Goal: Task Accomplishment & Management: Manage account settings

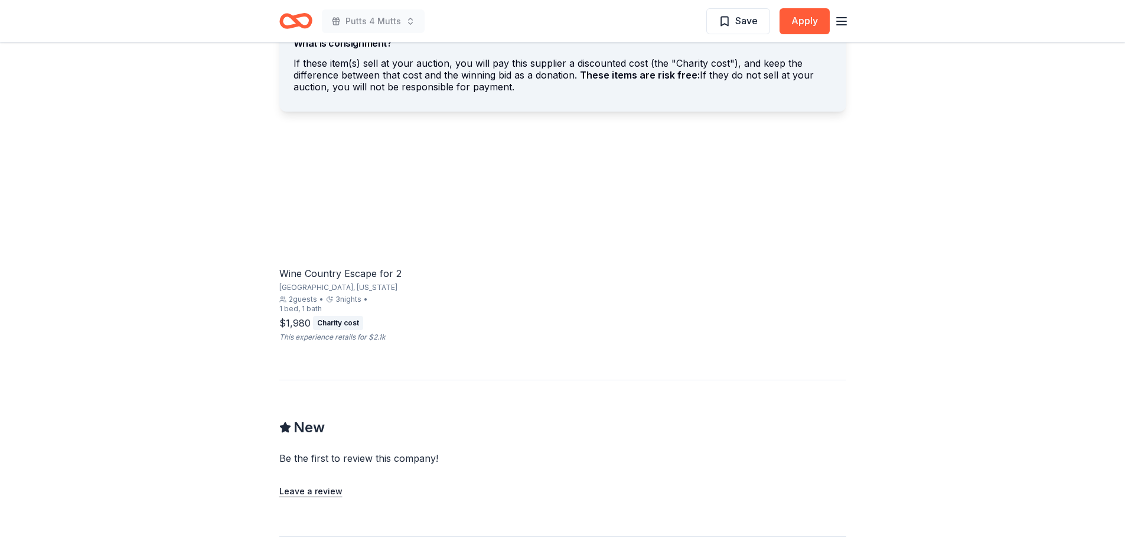
scroll to position [473, 0]
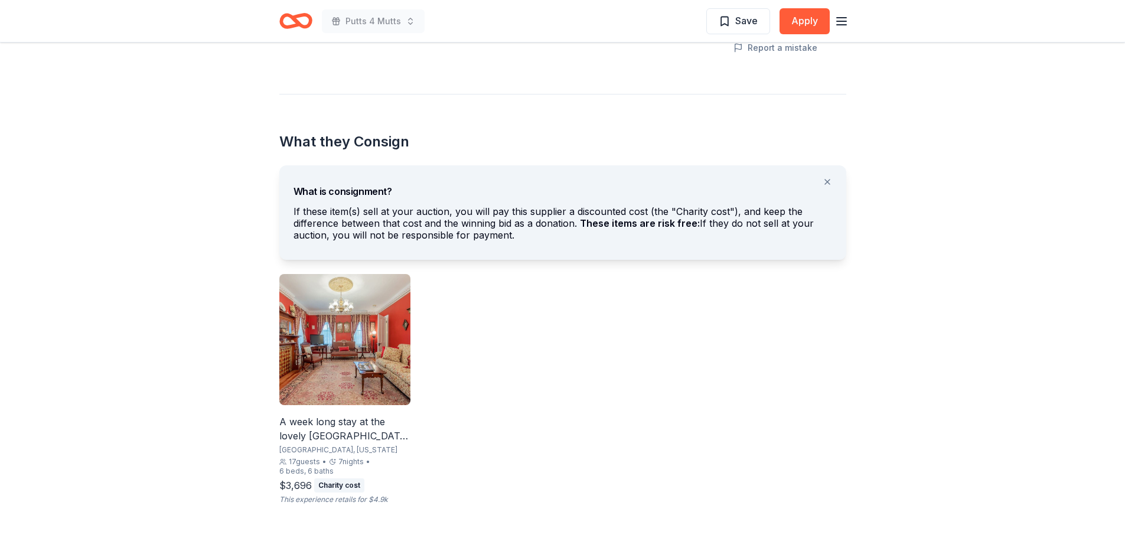
scroll to position [532, 0]
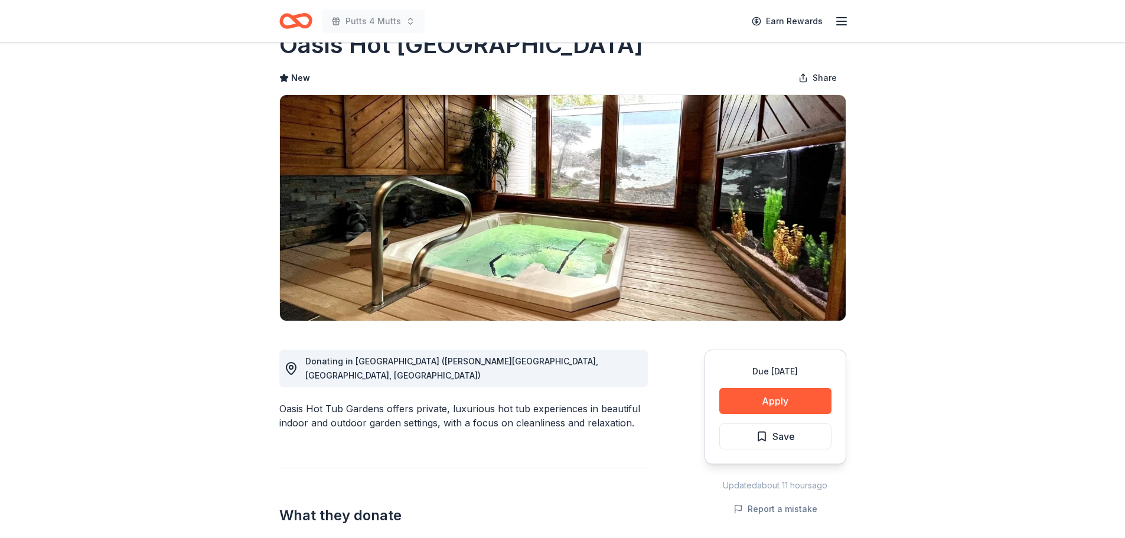
scroll to position [59, 0]
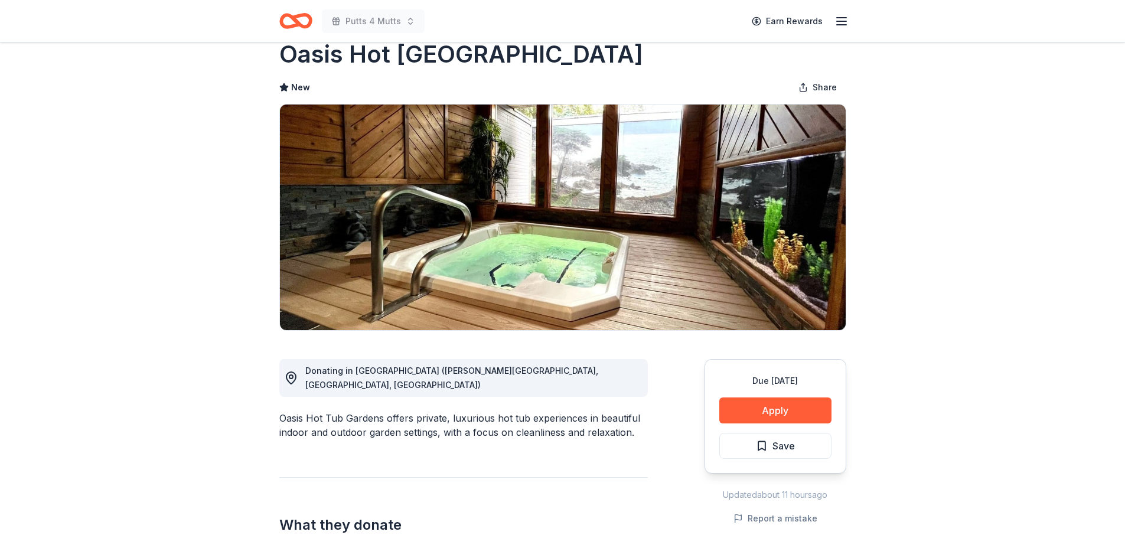
scroll to position [0, 0]
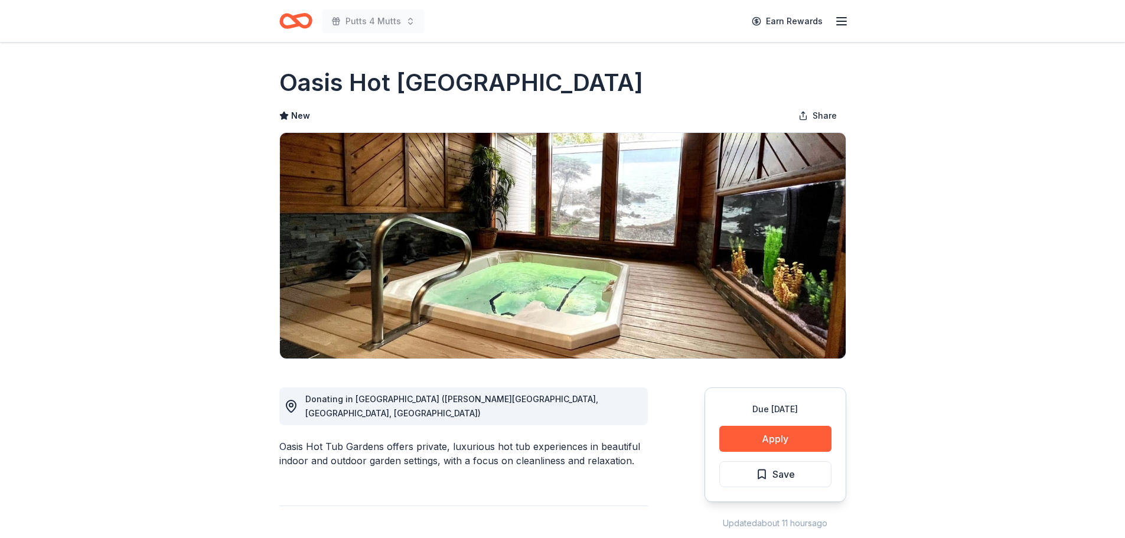
drag, startPoint x: 543, startPoint y: 79, endPoint x: 279, endPoint y: 57, distance: 264.9
click at [300, 71] on div "Oasis Hot Tub Gardens" at bounding box center [562, 82] width 567 height 33
click at [299, 19] on icon "Home" at bounding box center [295, 21] width 33 height 28
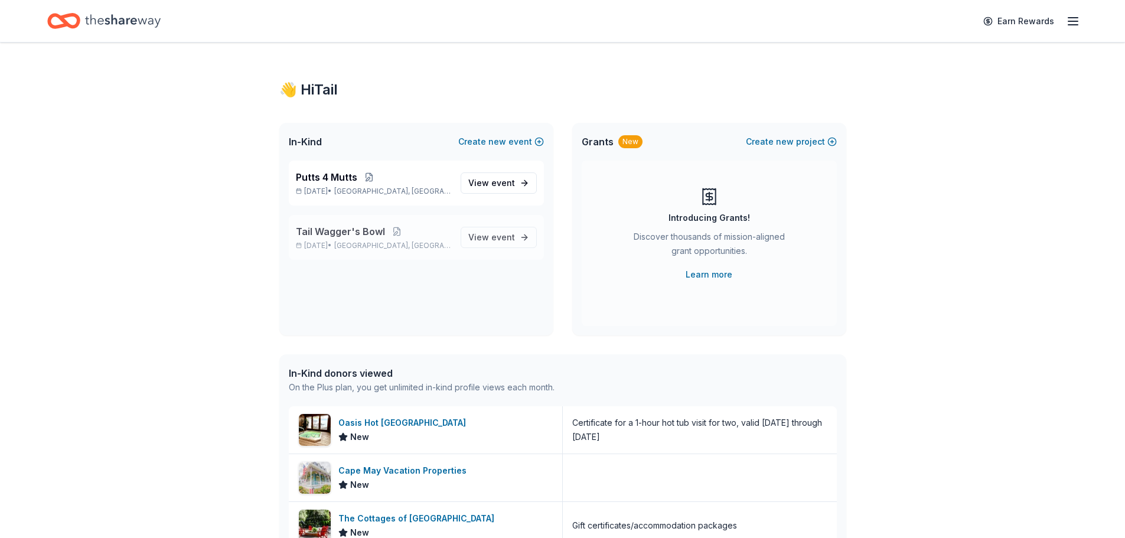
click at [428, 244] on p "Nov 08, 2025 • Livonia, MI" at bounding box center [373, 245] width 155 height 9
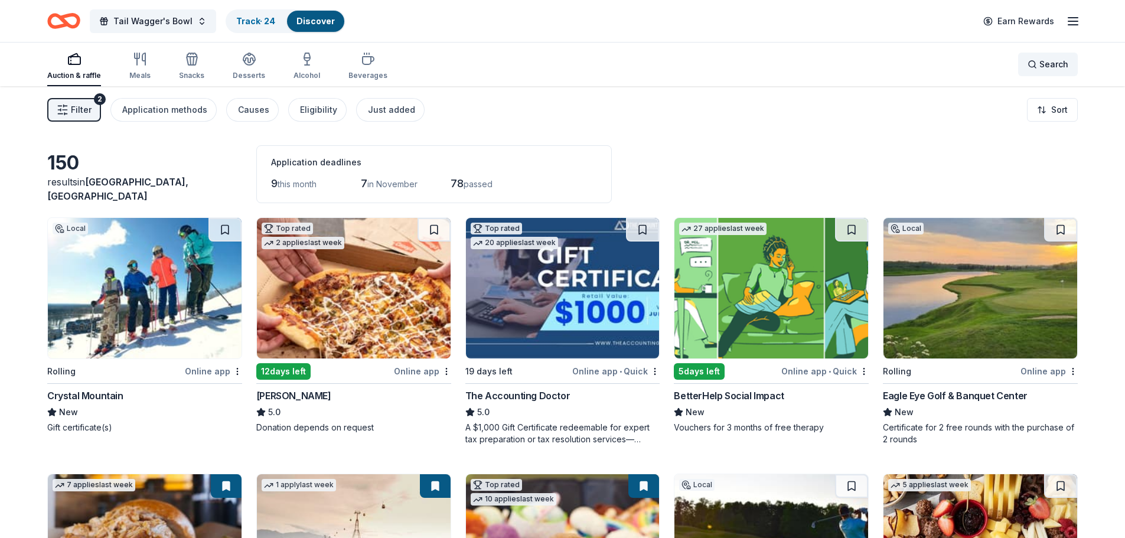
click at [1046, 66] on span "Search" at bounding box center [1054, 64] width 29 height 14
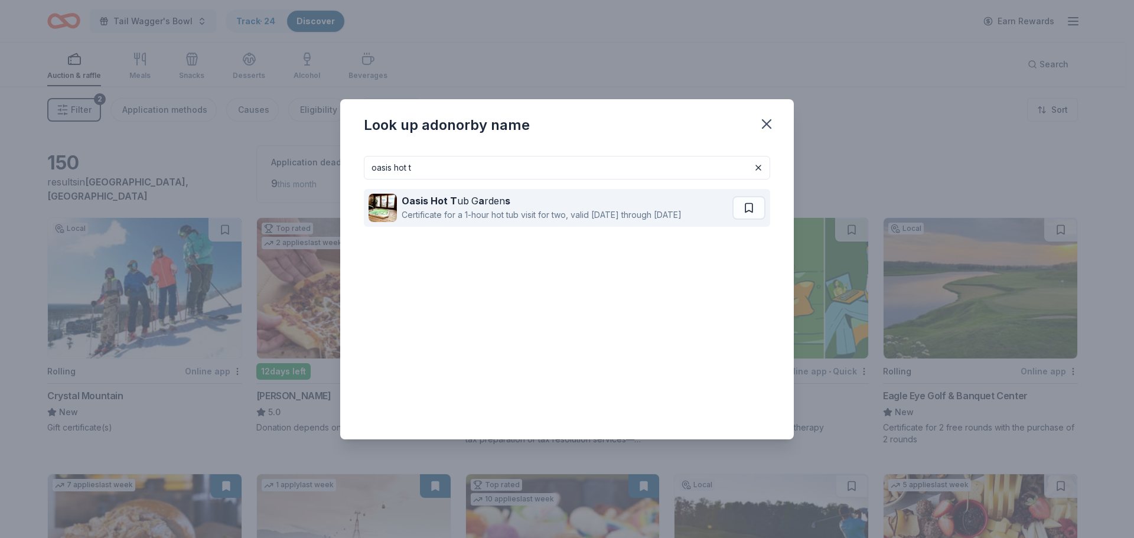
type input "oasis hot t"
click at [555, 208] on div "Certificate for a 1-hour hot tub visit for two, valid [DATE] through [DATE]" at bounding box center [542, 215] width 280 height 14
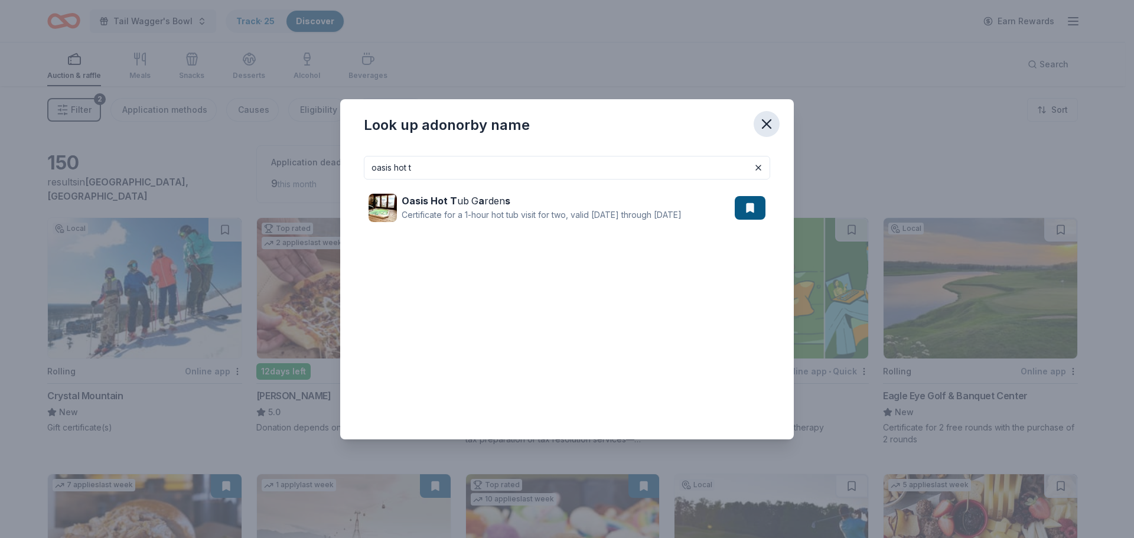
click at [765, 116] on icon "button" at bounding box center [766, 124] width 17 height 17
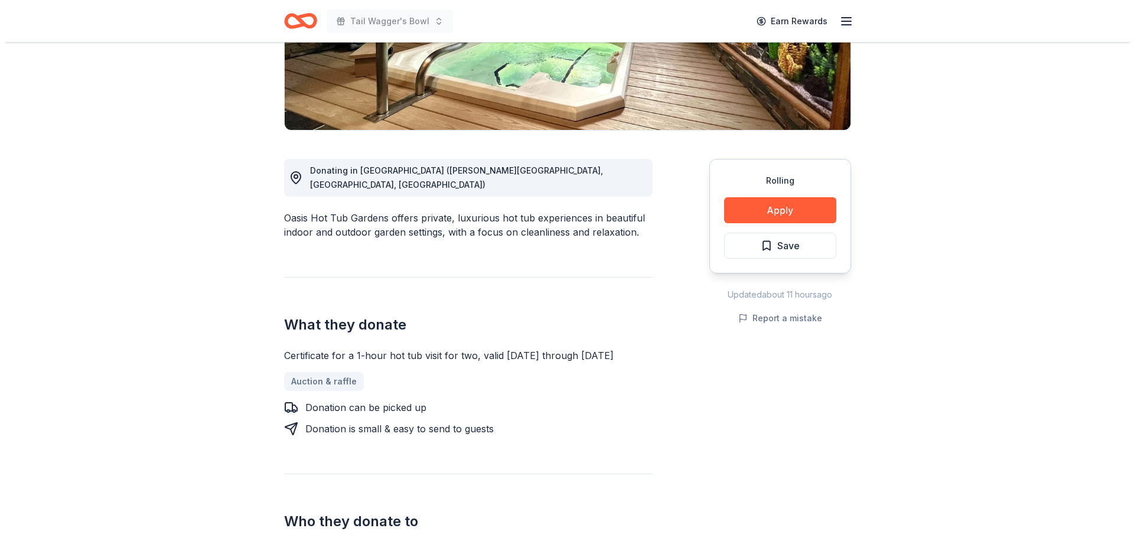
scroll to position [236, 0]
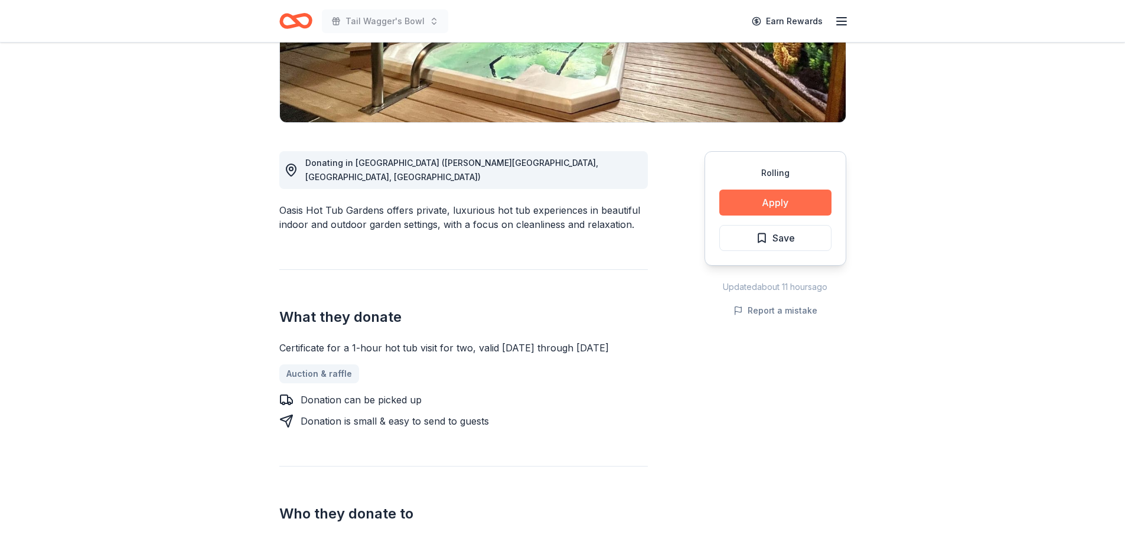
click at [809, 206] on button "Apply" at bounding box center [775, 203] width 112 height 26
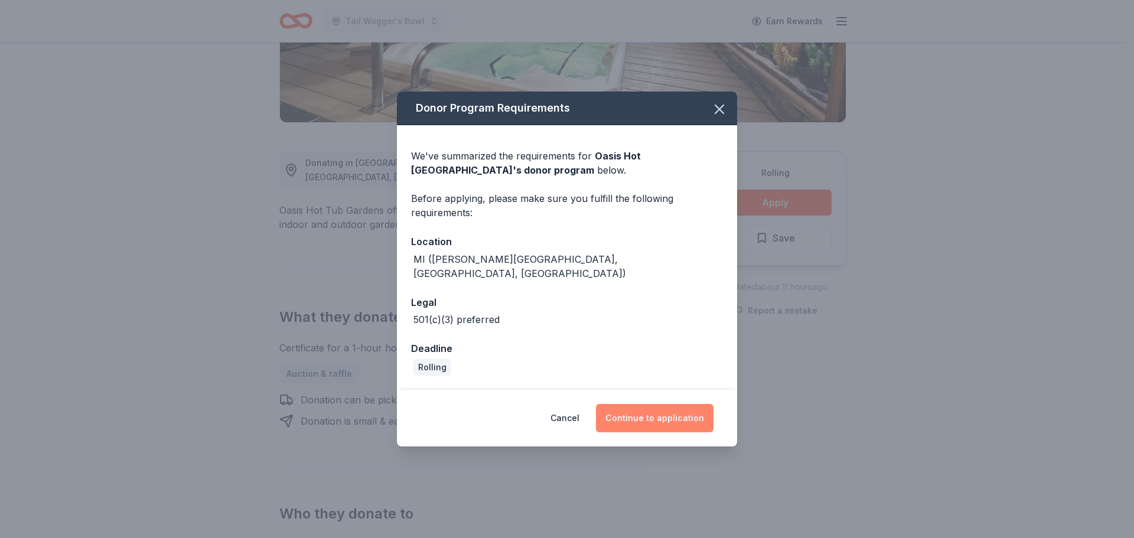
click at [659, 410] on button "Continue to application" at bounding box center [655, 418] width 118 height 28
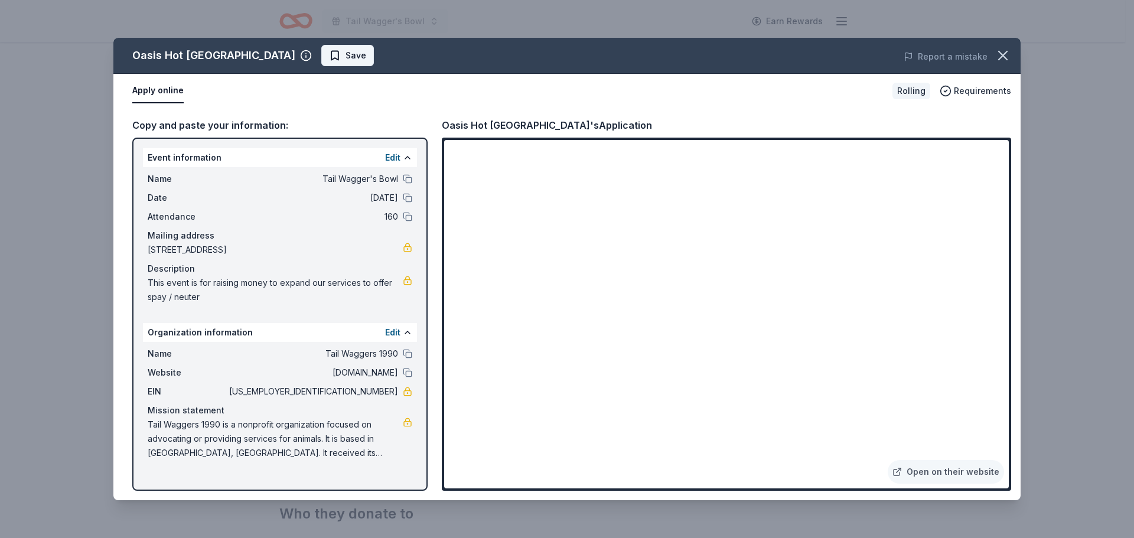
click at [346, 59] on span "Save" at bounding box center [356, 55] width 21 height 14
click at [309, 56] on html "Tail Wagger's Bowl Earn Rewards Rolling Share Oasis Hot Tub Gardens New Share D…" at bounding box center [567, 33] width 1134 height 538
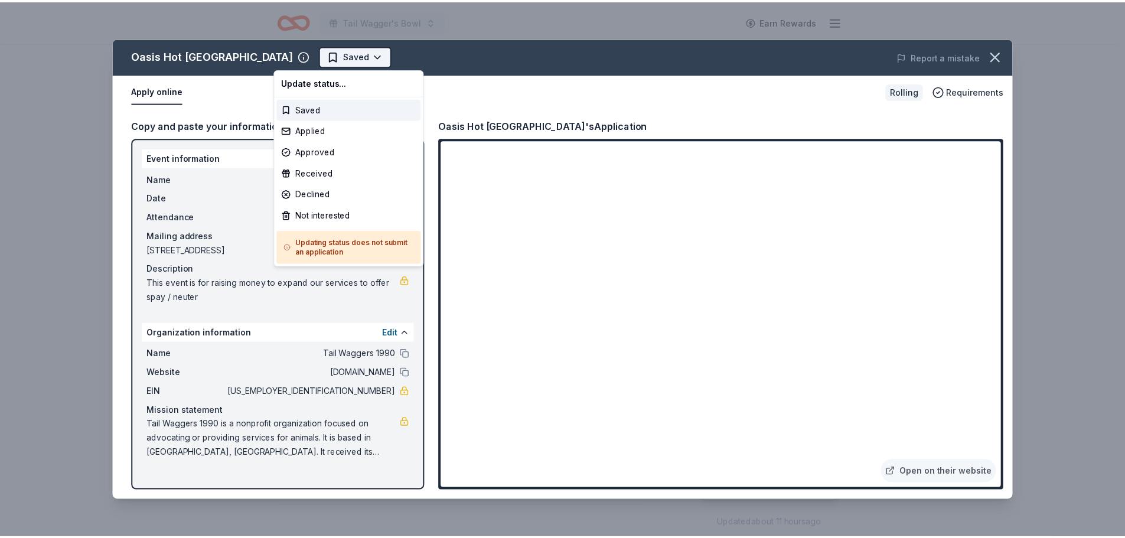
scroll to position [0, 0]
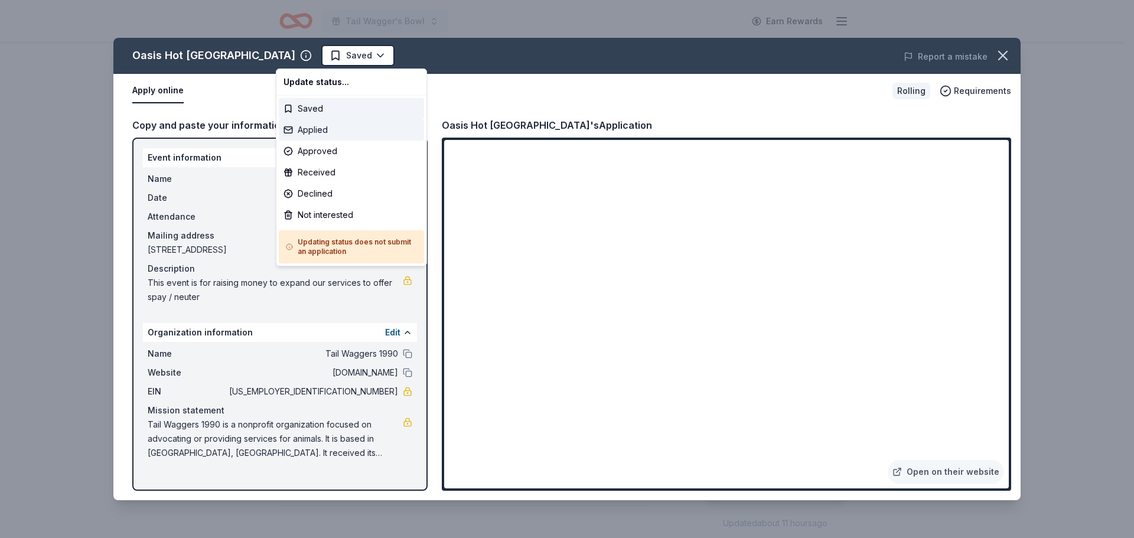
click at [311, 129] on div "Applied" at bounding box center [351, 129] width 145 height 21
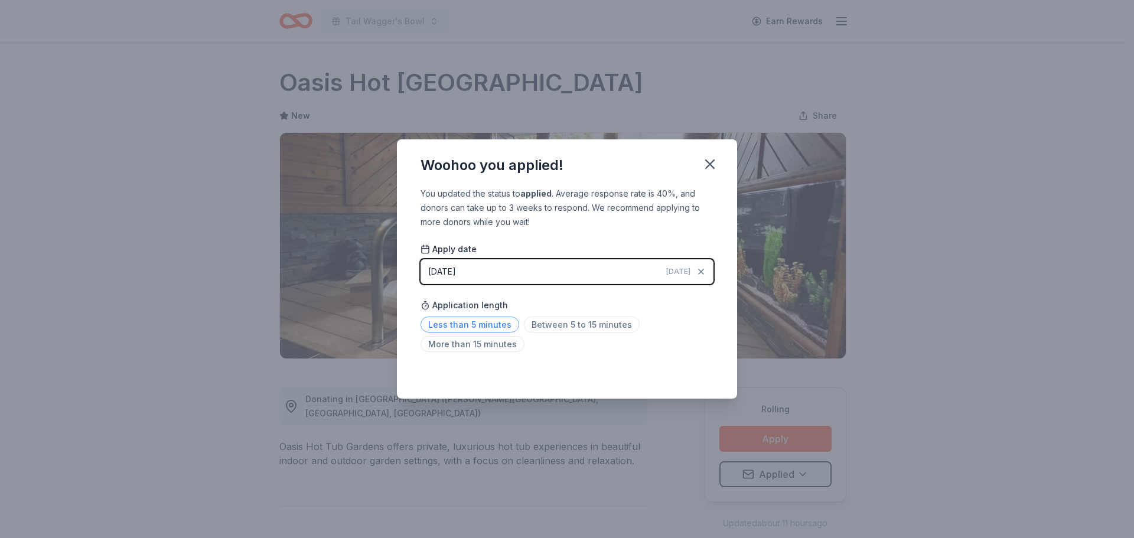
click at [475, 320] on span "Less than 5 minutes" at bounding box center [470, 325] width 99 height 16
click at [711, 158] on icon "button" at bounding box center [710, 164] width 17 height 17
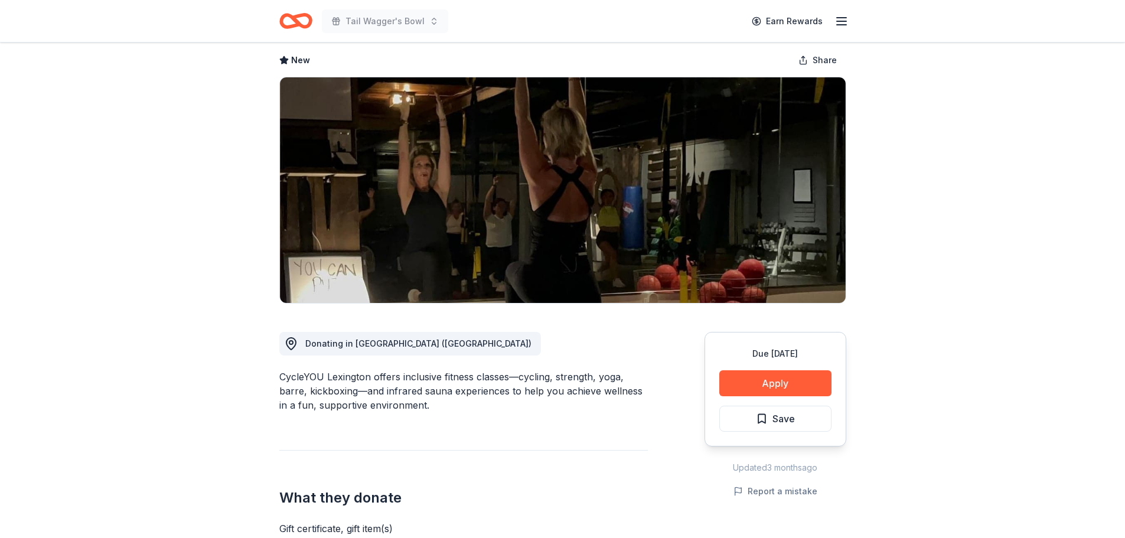
scroll to position [118, 0]
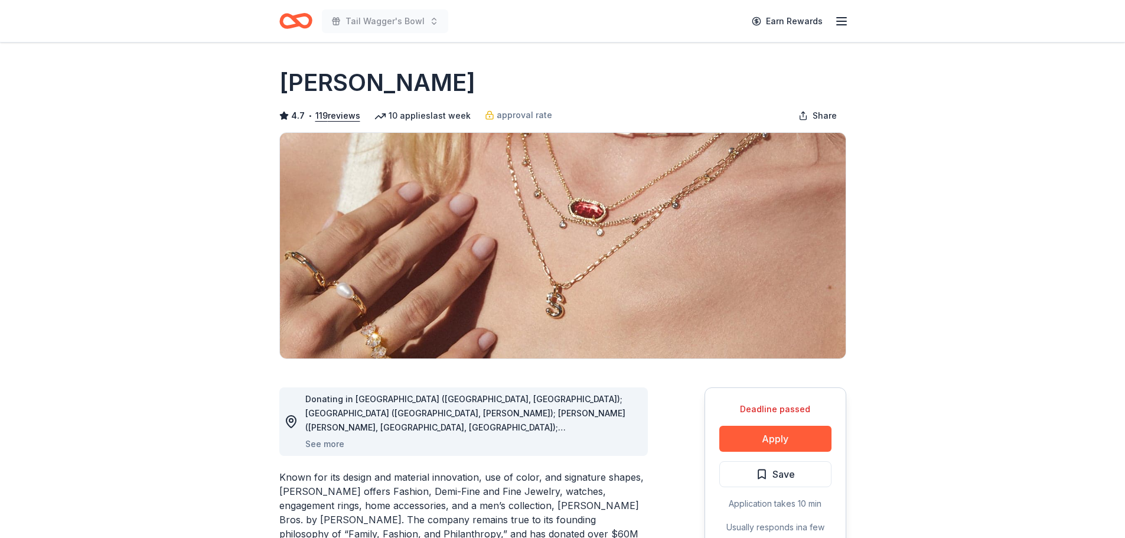
click at [300, 29] on icon "Home" at bounding box center [295, 21] width 33 height 28
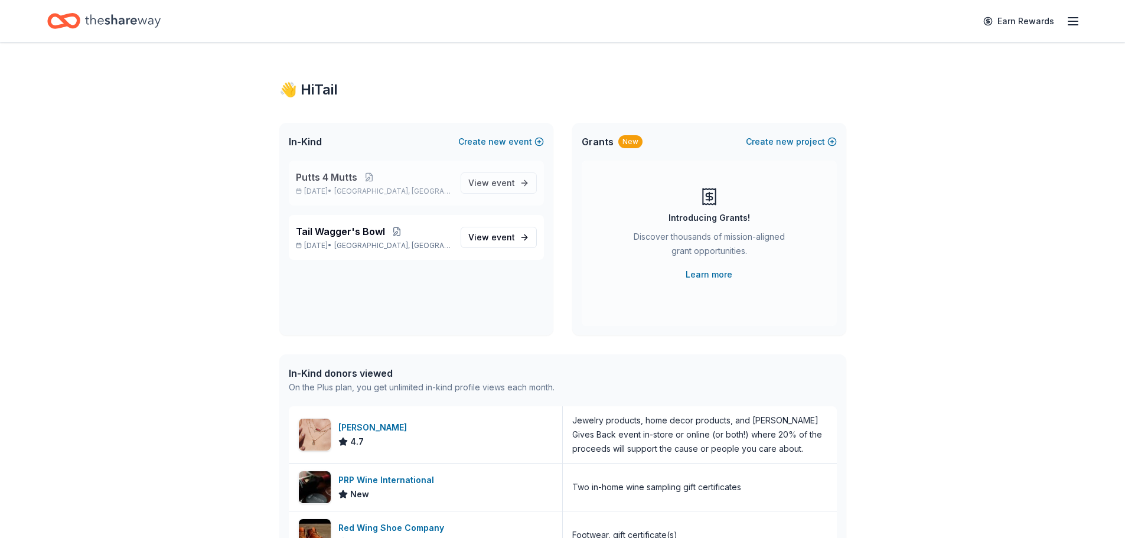
click at [432, 181] on p "Putts 4 Mutts" at bounding box center [373, 177] width 155 height 14
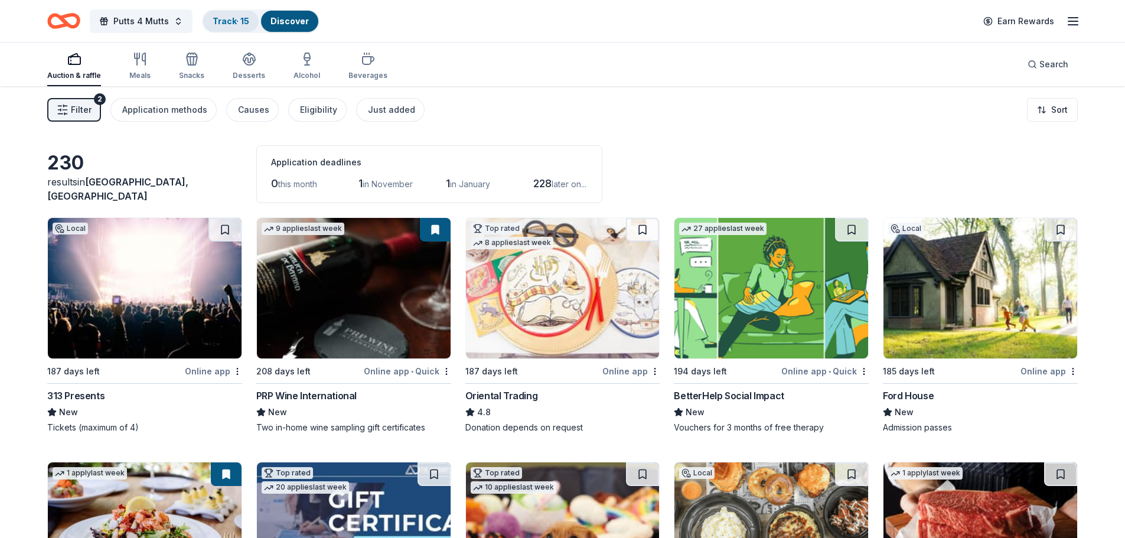
click at [226, 24] on link "Track · 15" at bounding box center [231, 21] width 37 height 10
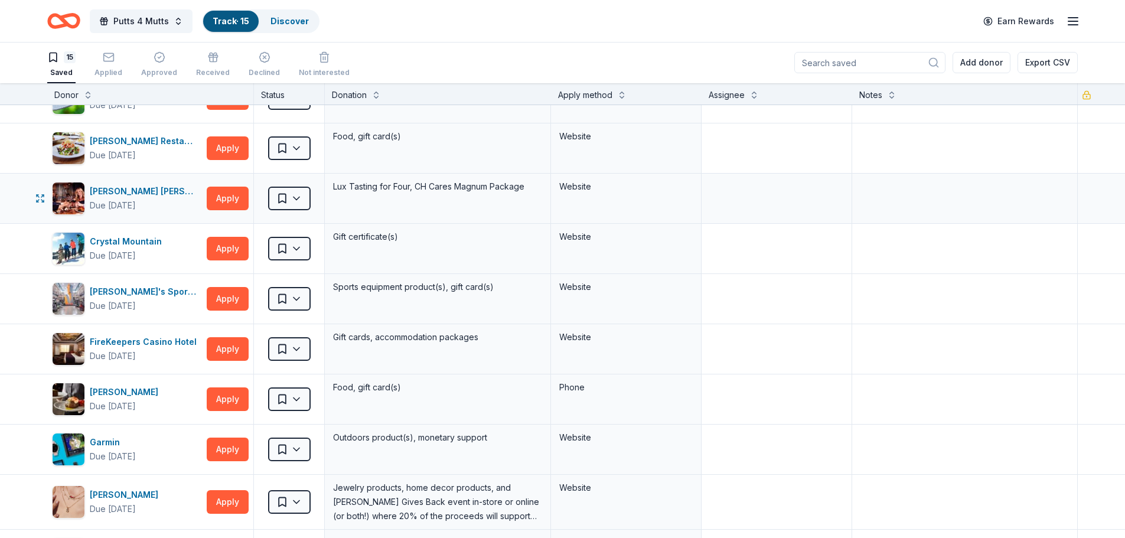
scroll to position [59, 0]
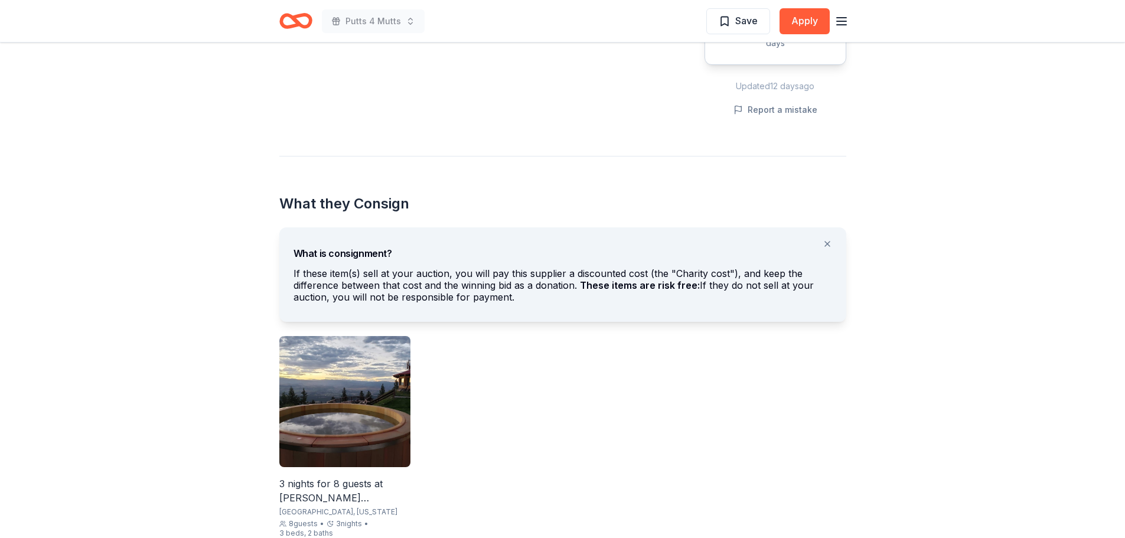
scroll to position [591, 0]
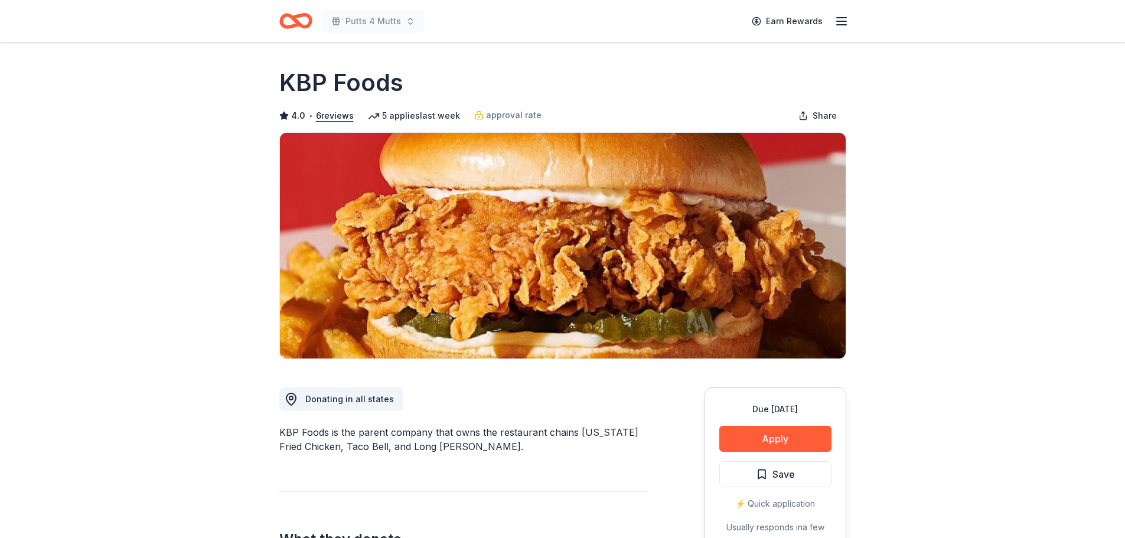
drag, startPoint x: 412, startPoint y: 87, endPoint x: 279, endPoint y: 86, distance: 132.9
click at [279, 86] on div "KBP Foods" at bounding box center [562, 82] width 567 height 33
click at [285, 82] on h1 "KBP Foods" at bounding box center [341, 82] width 124 height 33
click at [290, 13] on icon "Home" at bounding box center [295, 21] width 33 height 28
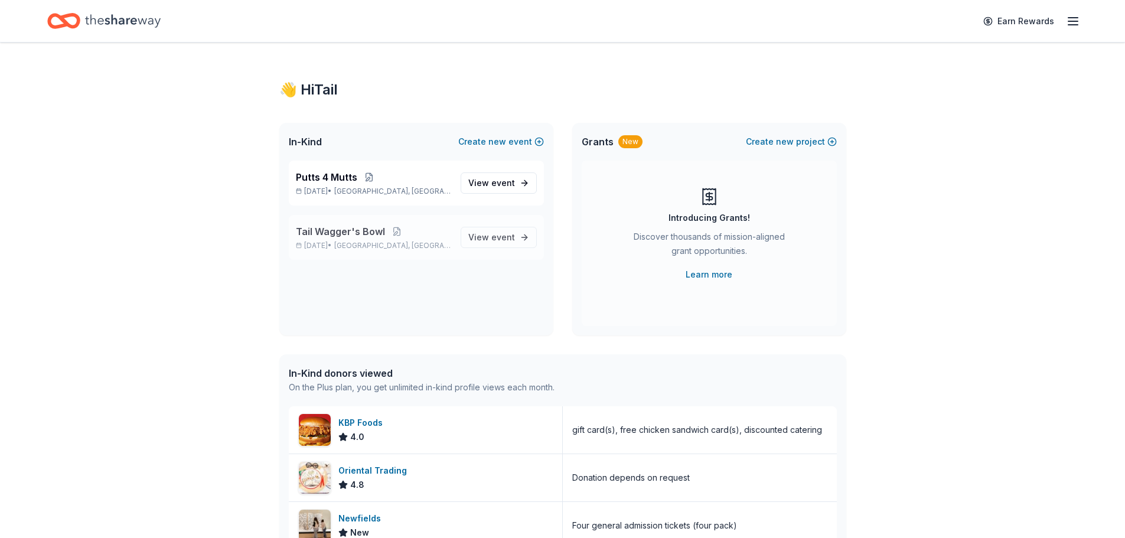
click at [371, 236] on span "Tail Wagger's Bowl" at bounding box center [340, 231] width 89 height 14
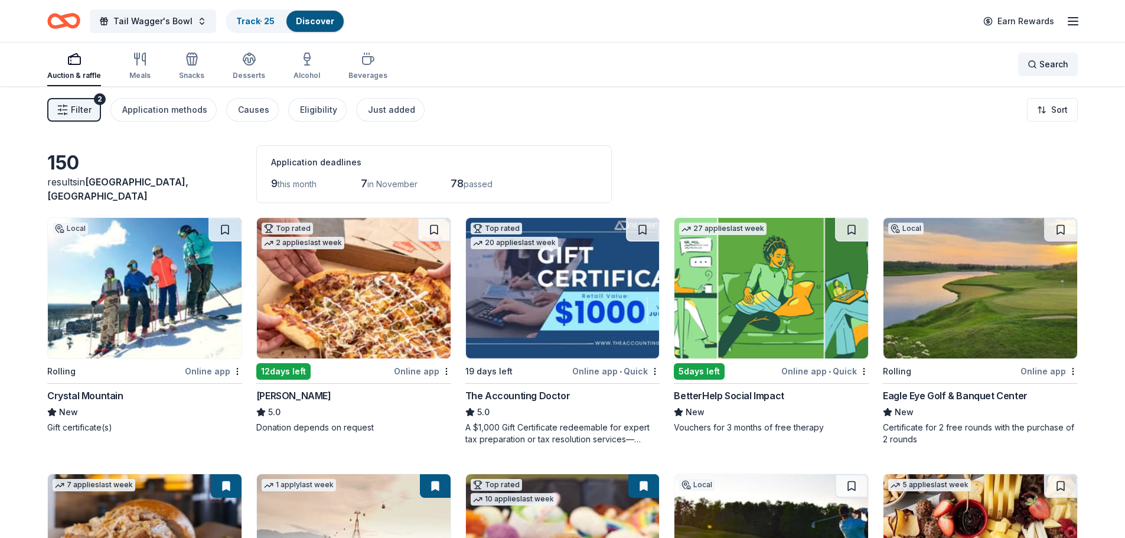
click at [1044, 66] on span "Search" at bounding box center [1054, 64] width 29 height 14
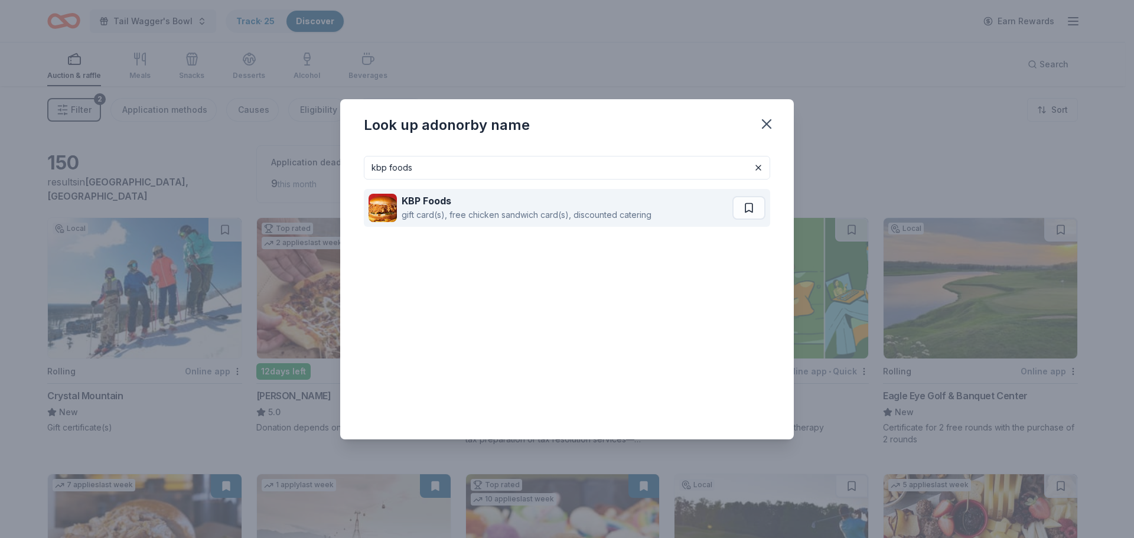
type input "kbp foods"
click at [503, 213] on div "gift card(s), free chicken sandwich card(s), discounted catering" at bounding box center [527, 215] width 250 height 14
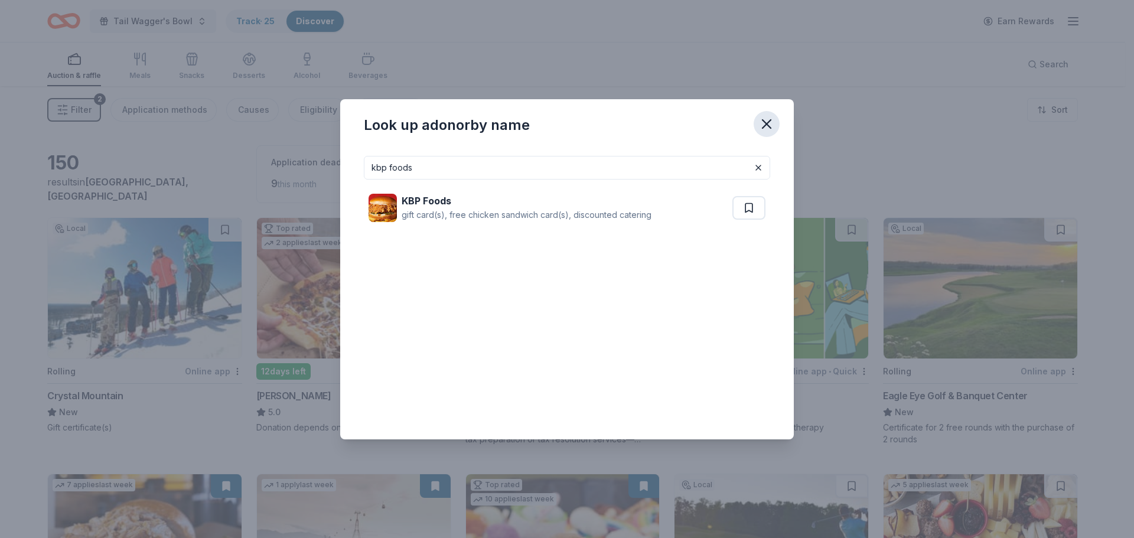
click at [764, 127] on icon "button" at bounding box center [767, 124] width 8 height 8
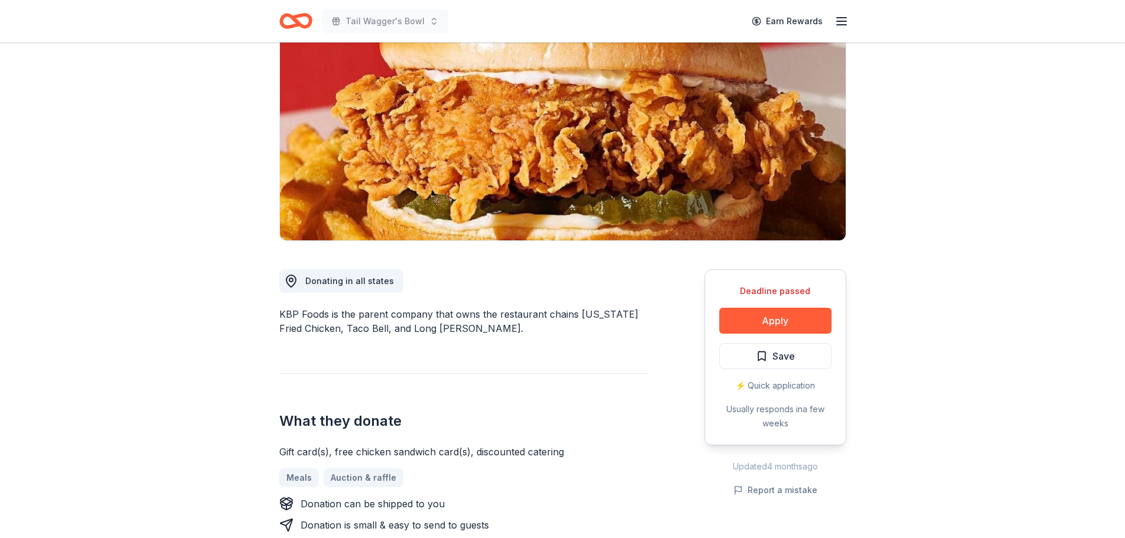
scroll to position [177, 0]
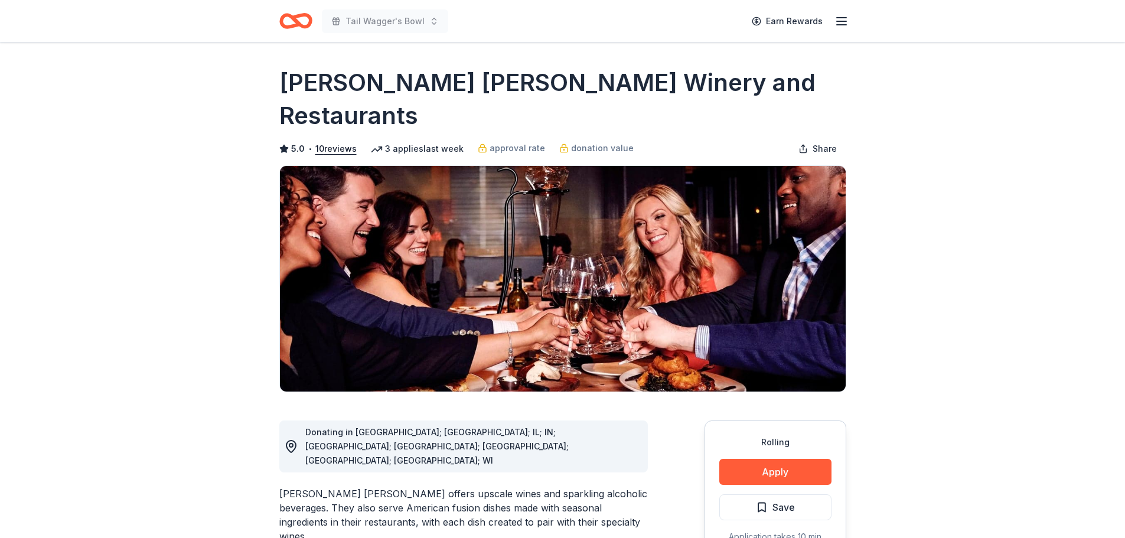
drag, startPoint x: 271, startPoint y: 81, endPoint x: 425, endPoint y: 81, distance: 154.2
click at [289, 22] on icon "Home" at bounding box center [295, 21] width 33 height 28
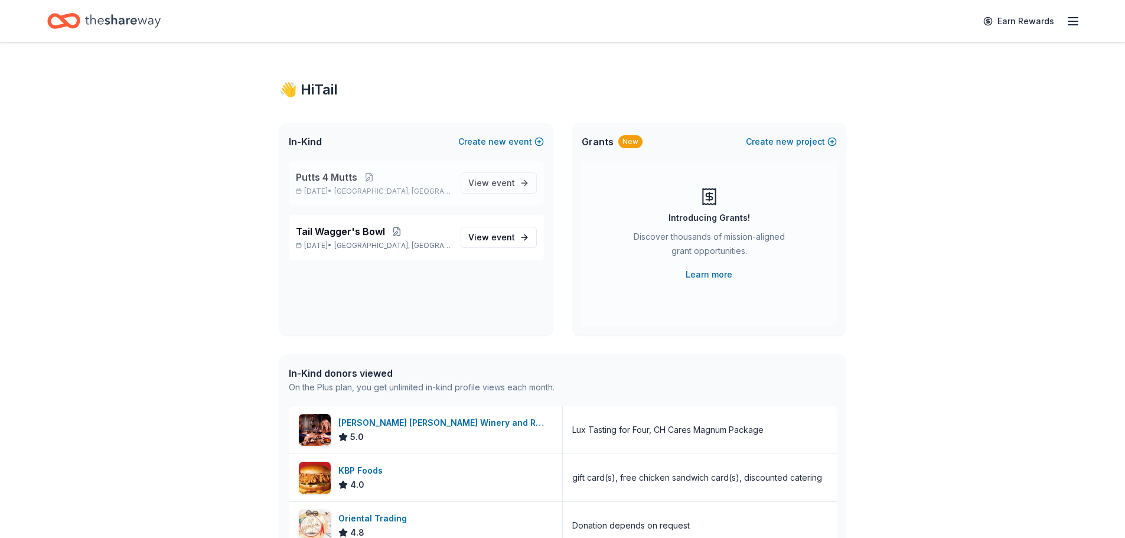
click at [331, 180] on span "Putts 4 Mutts" at bounding box center [326, 177] width 61 height 14
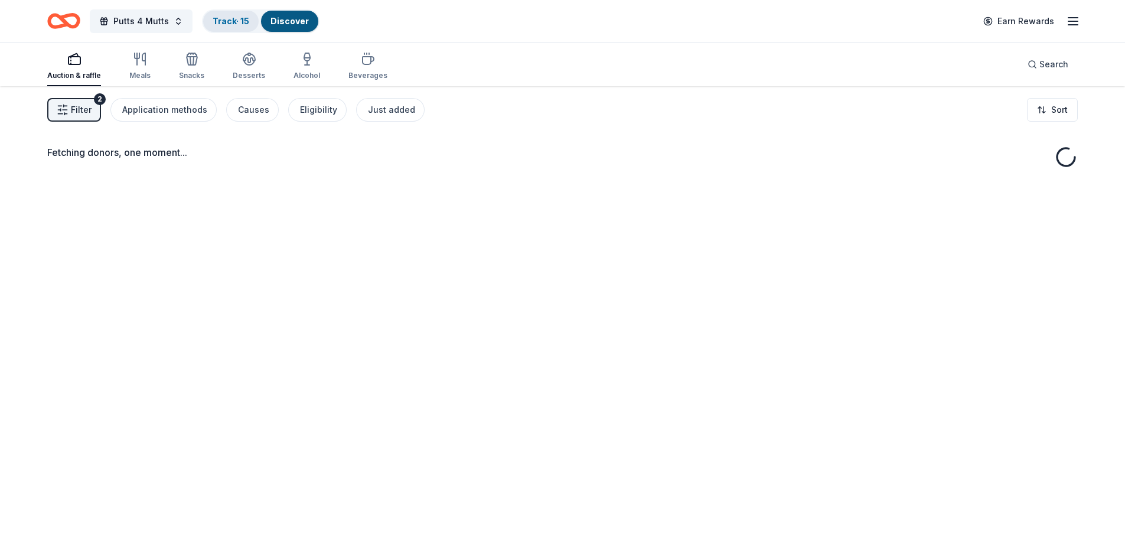
click at [227, 22] on link "Track · 15" at bounding box center [231, 21] width 37 height 10
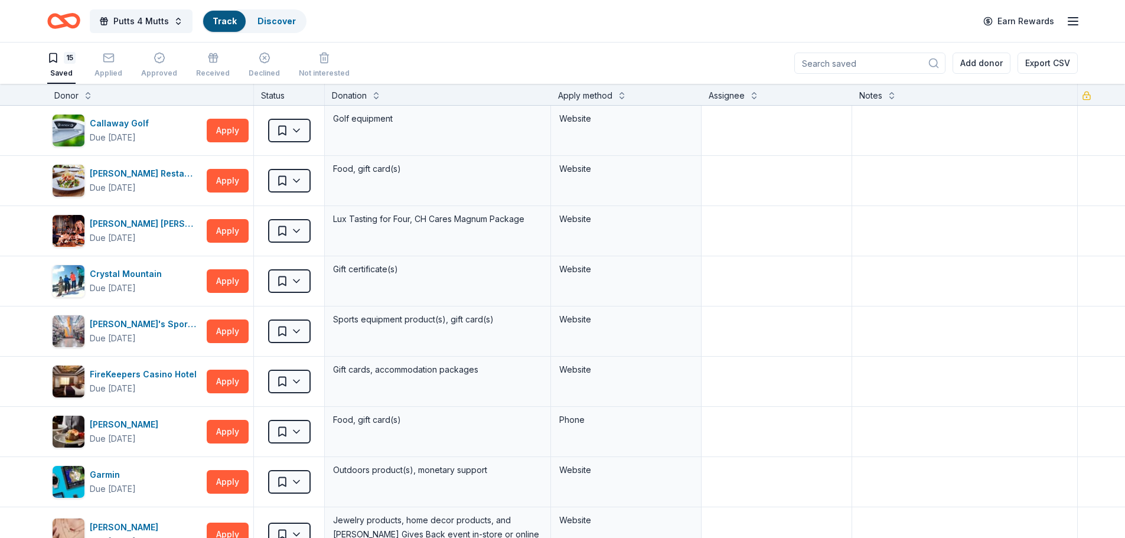
scroll to position [1, 0]
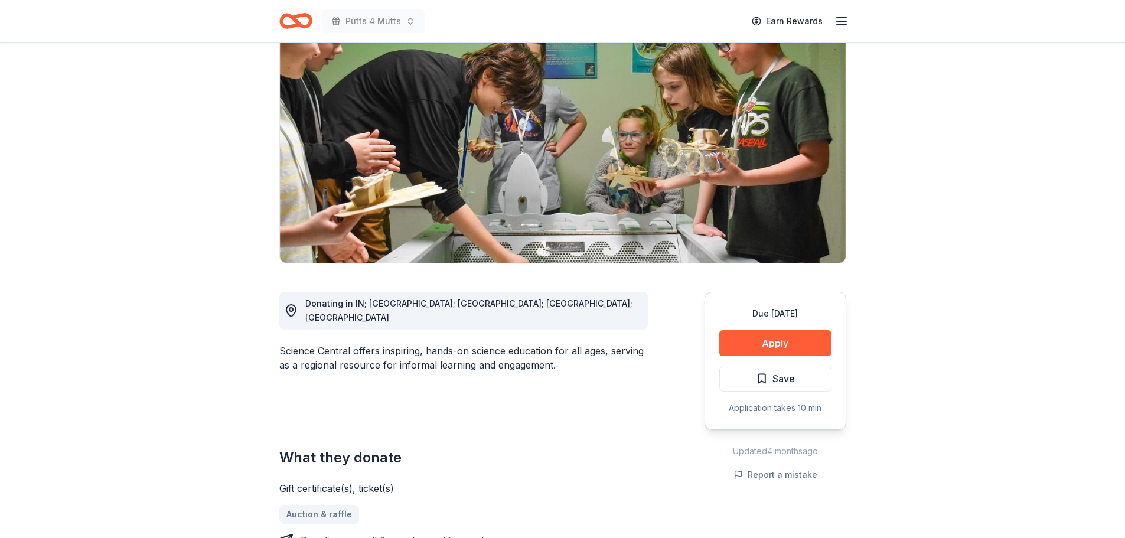
scroll to position [59, 0]
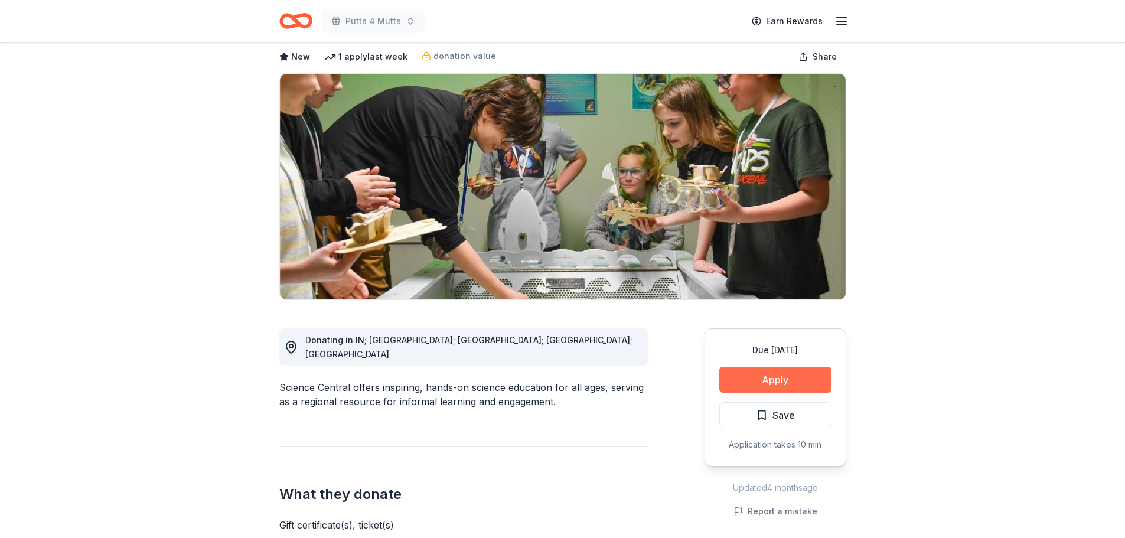
click at [790, 367] on button "Apply" at bounding box center [775, 380] width 112 height 26
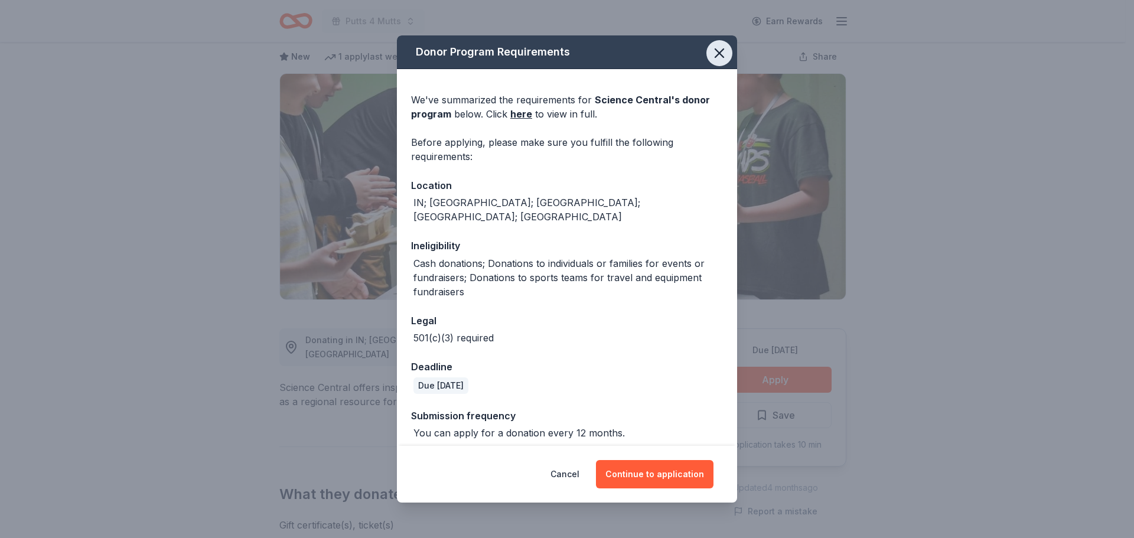
click at [724, 56] on icon "button" at bounding box center [719, 53] width 17 height 17
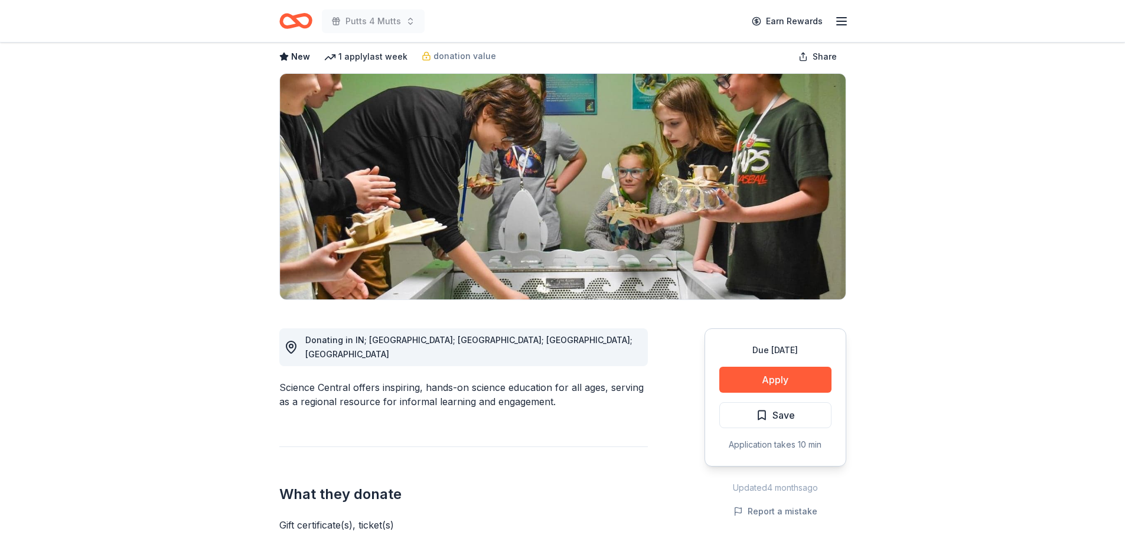
scroll to position [0, 0]
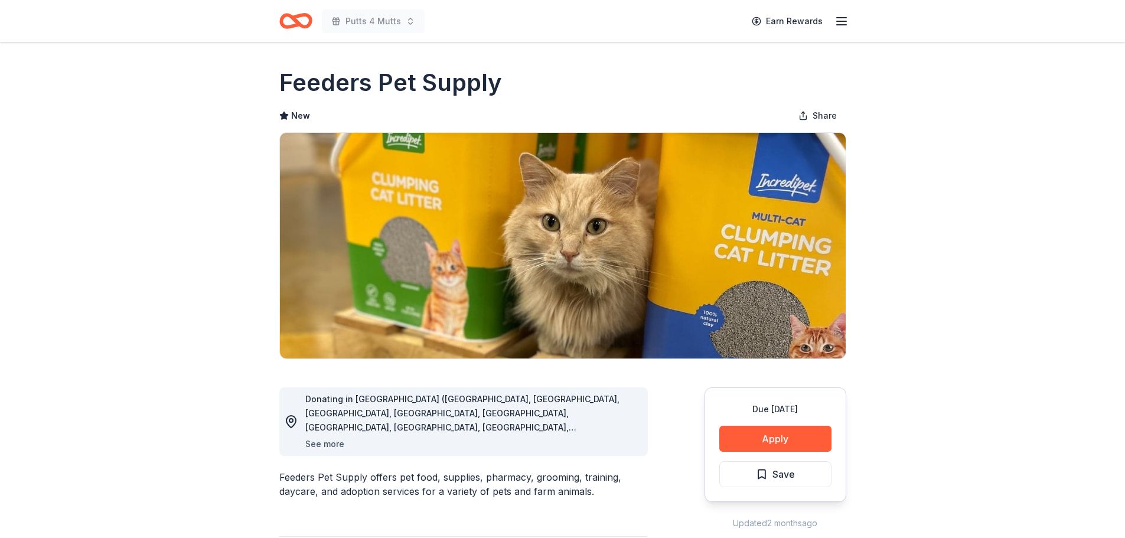
drag, startPoint x: 338, startPoint y: 444, endPoint x: 345, endPoint y: 437, distance: 9.6
click at [338, 444] on button "See more" at bounding box center [324, 444] width 39 height 14
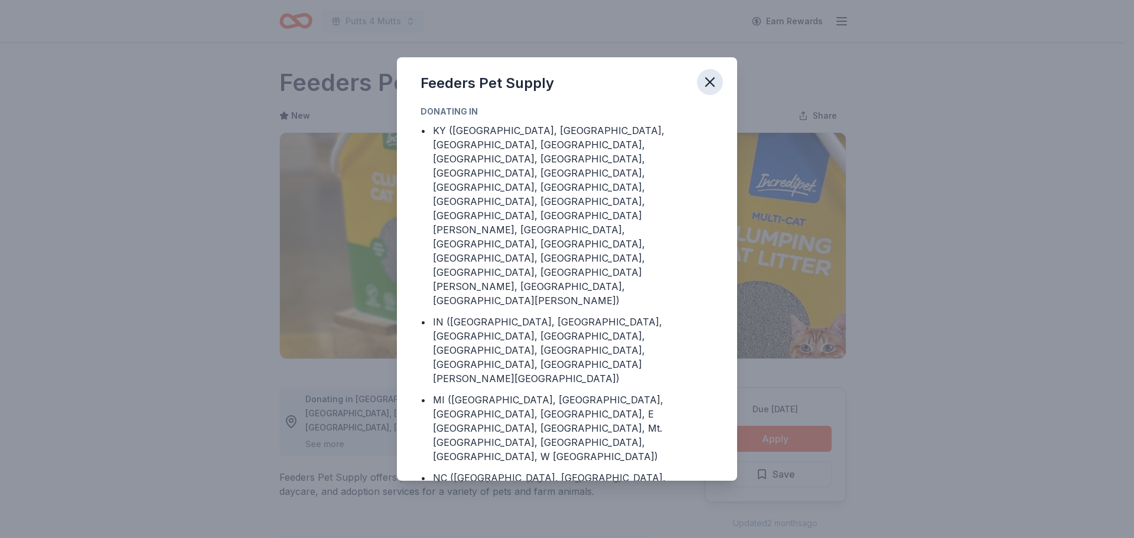
click at [706, 90] on icon "button" at bounding box center [710, 82] width 17 height 17
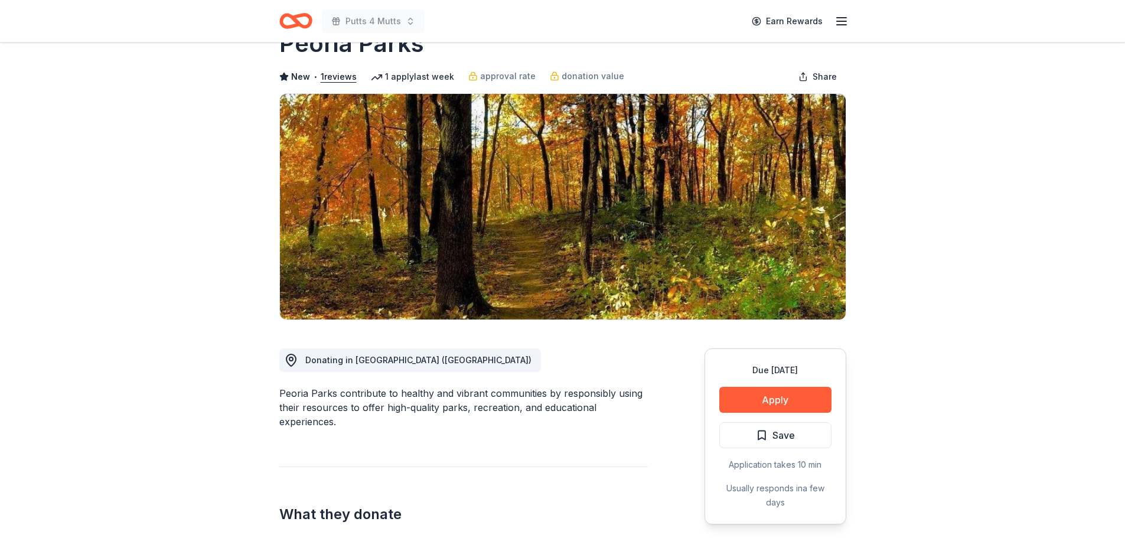
scroll to position [59, 0]
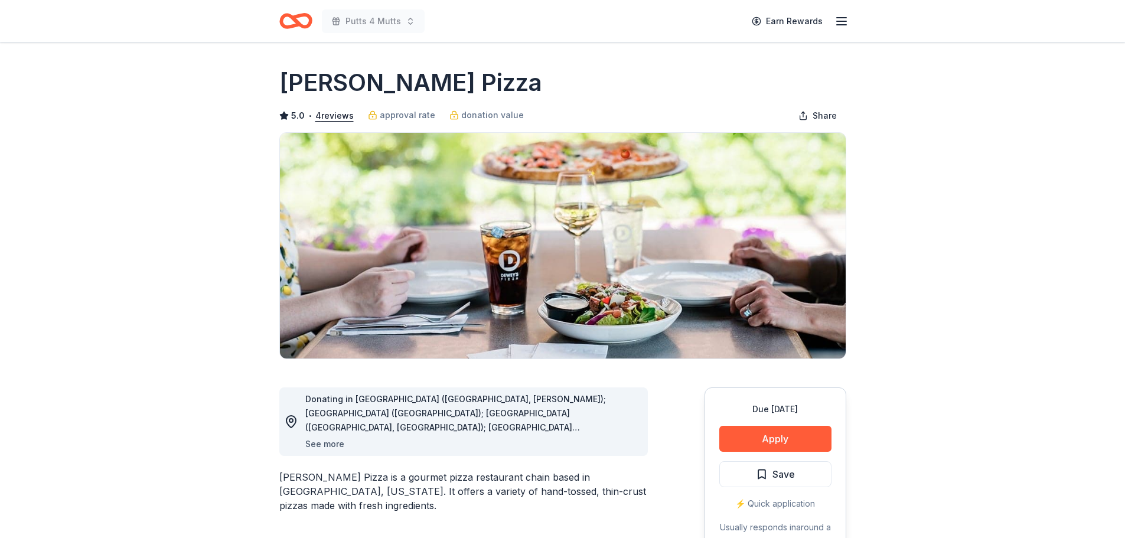
click at [327, 441] on button "See more" at bounding box center [324, 444] width 39 height 14
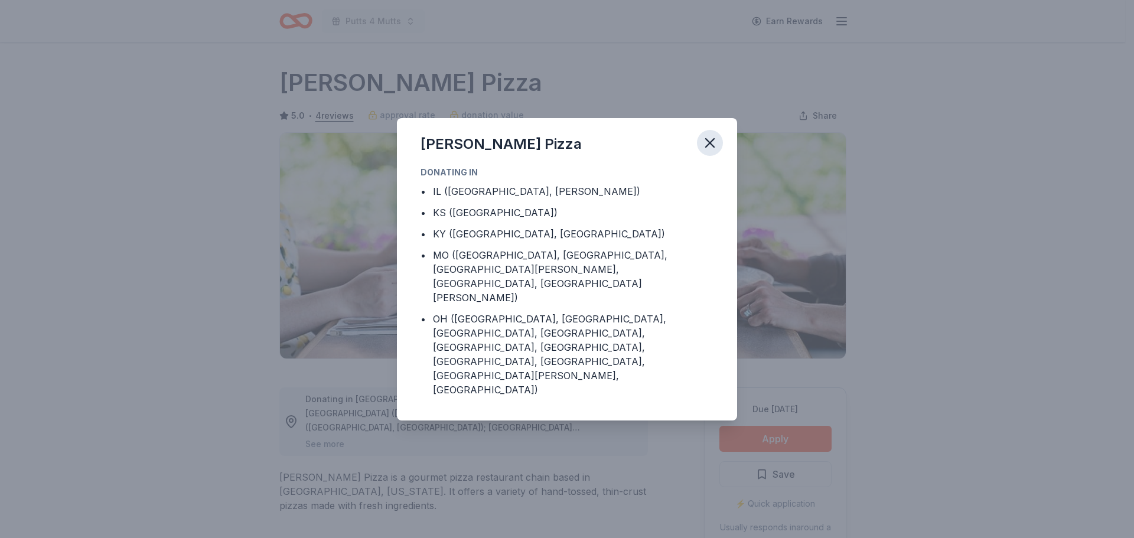
click at [711, 147] on icon "button" at bounding box center [710, 143] width 8 height 8
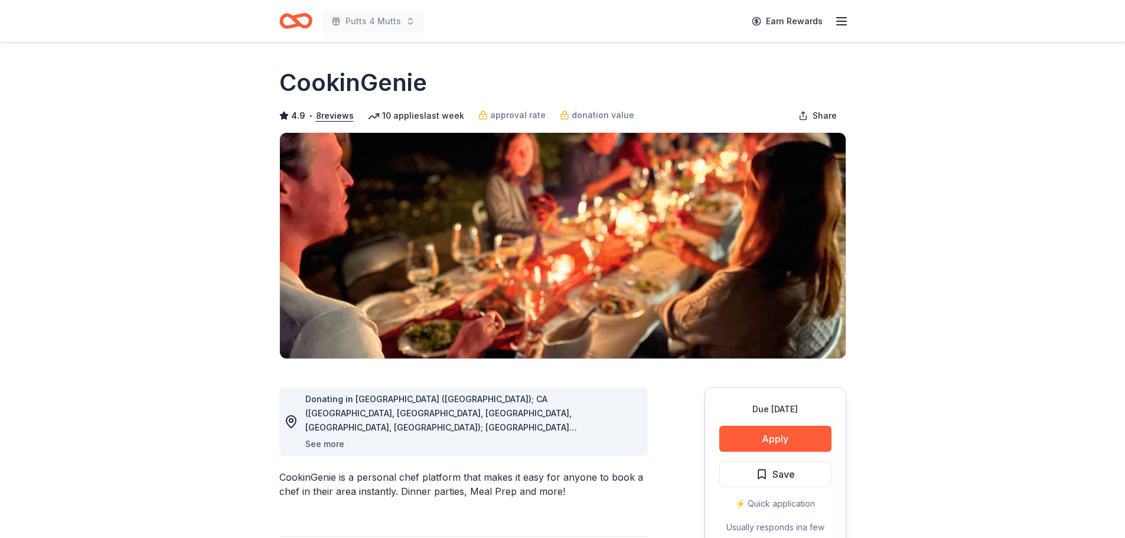
click at [322, 439] on button "See more" at bounding box center [324, 444] width 39 height 14
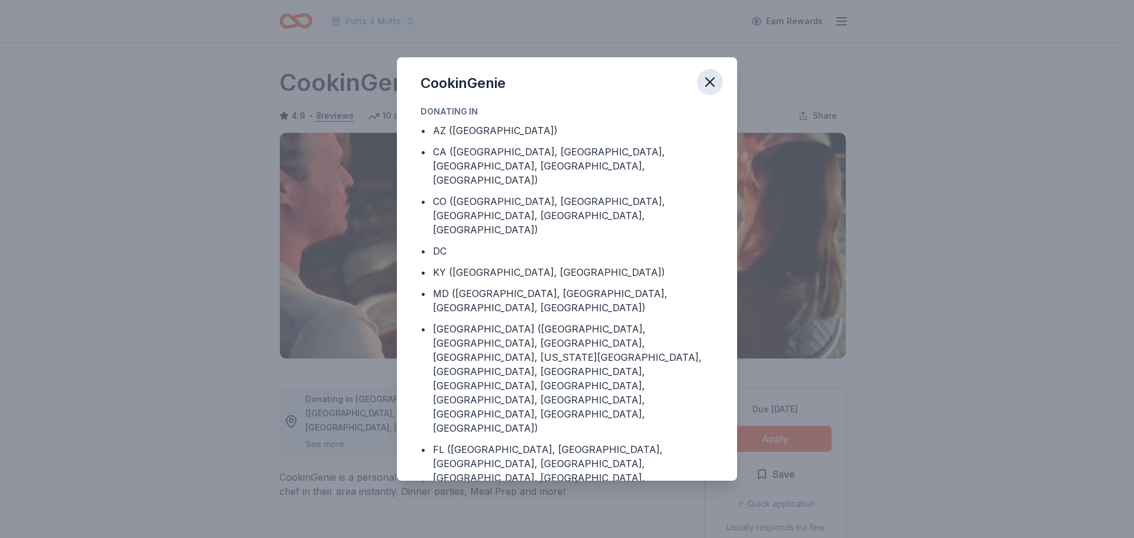
click at [711, 89] on icon "button" at bounding box center [710, 82] width 17 height 17
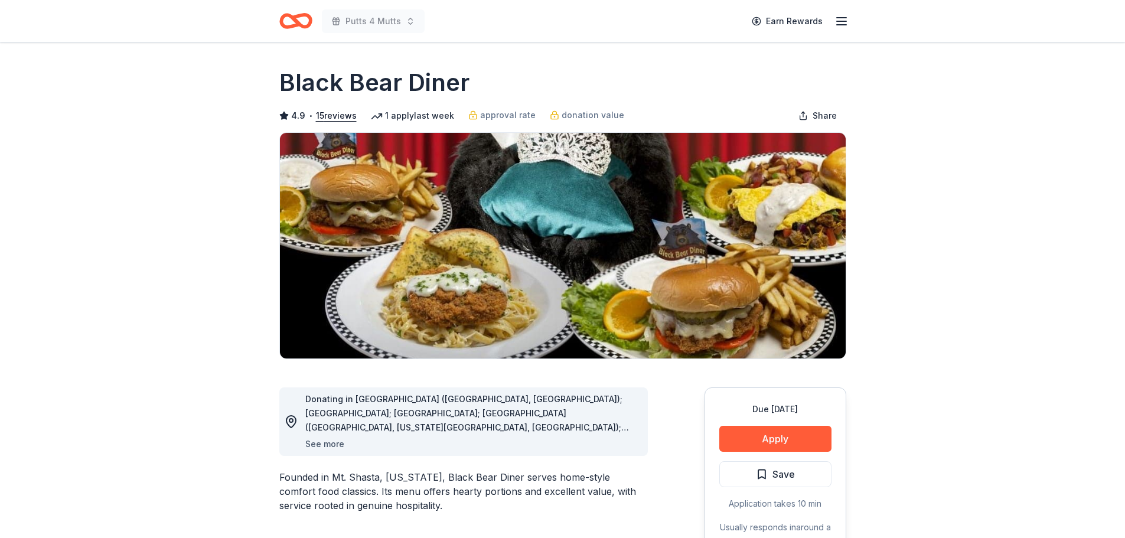
click at [316, 442] on button "See more" at bounding box center [324, 444] width 39 height 14
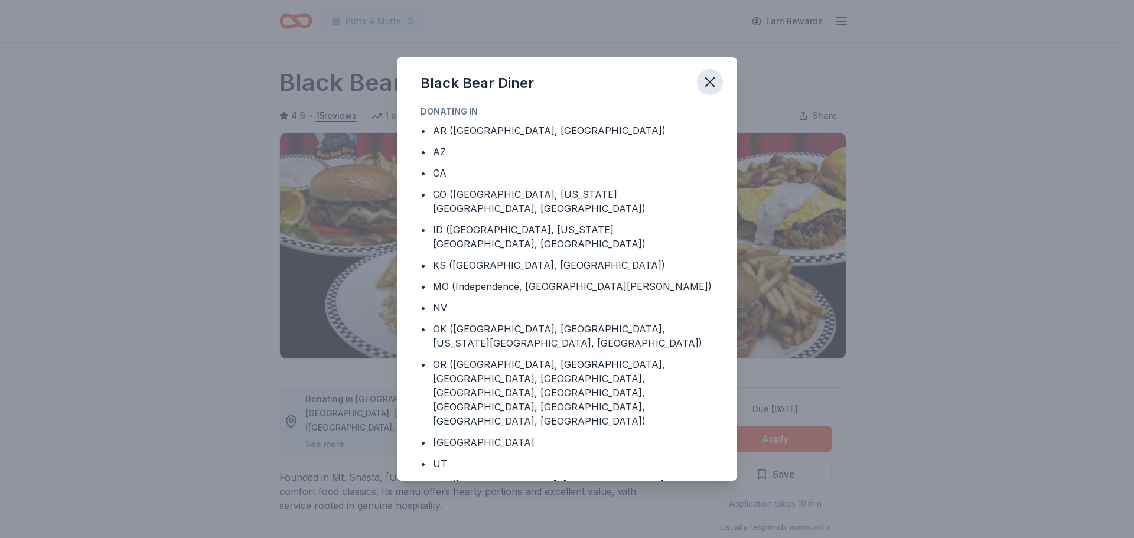
click at [714, 90] on icon "button" at bounding box center [710, 82] width 17 height 17
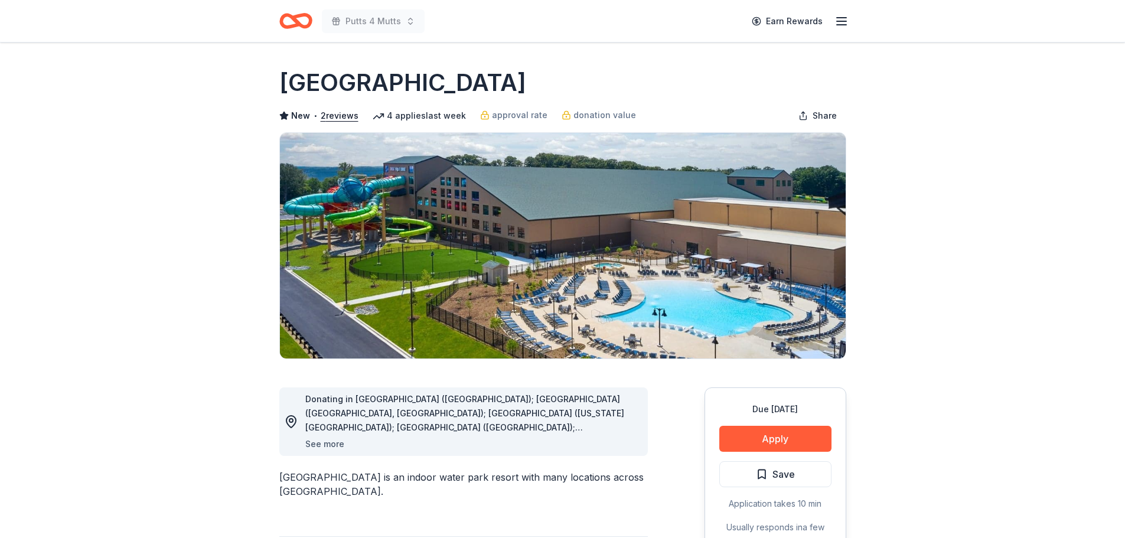
click at [335, 440] on button "See more" at bounding box center [324, 444] width 39 height 14
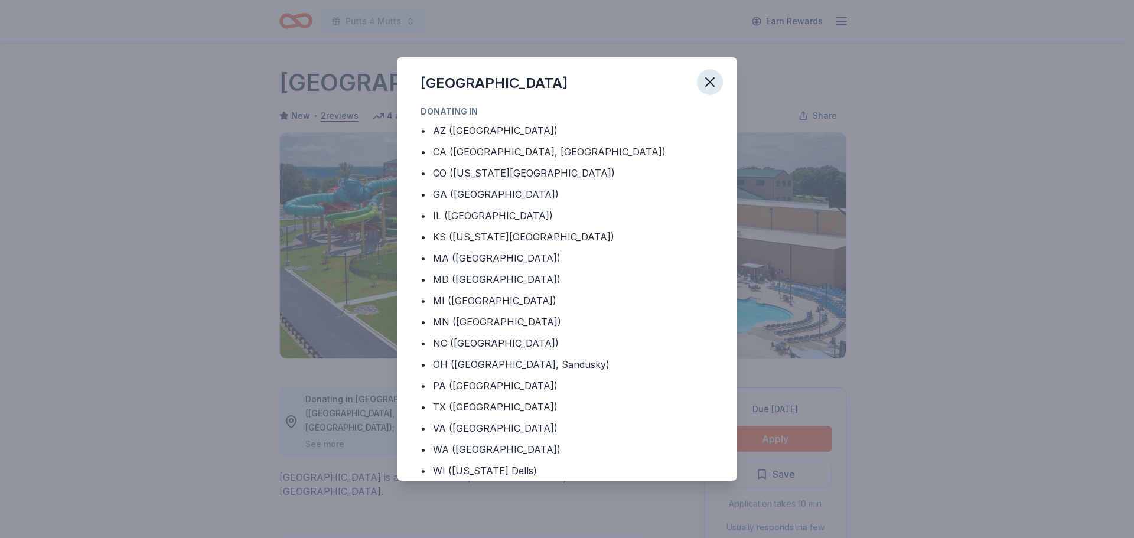
click at [710, 77] on icon "button" at bounding box center [710, 82] width 17 height 17
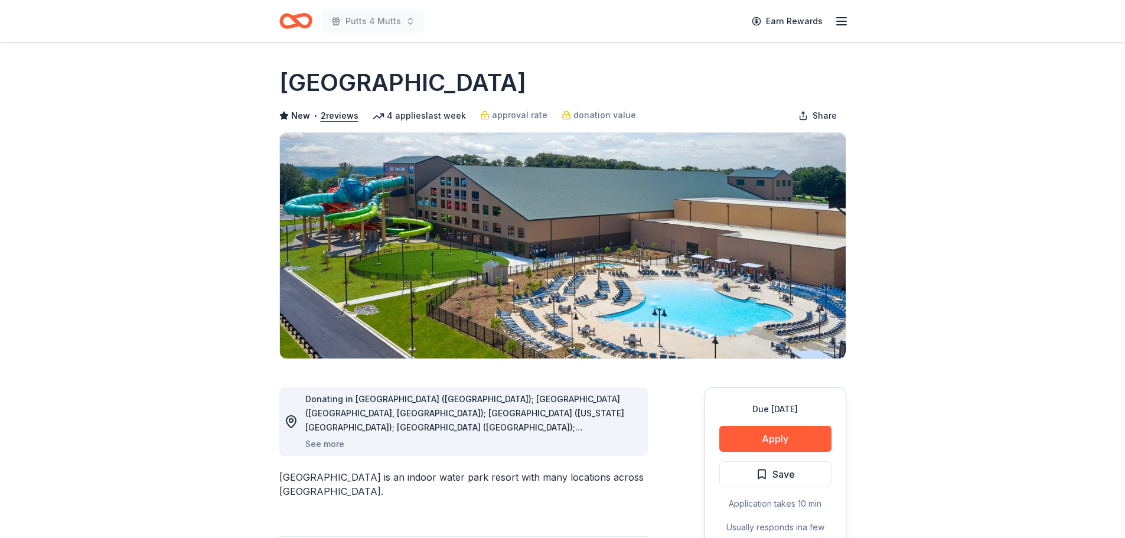
click at [296, 18] on icon "Home" at bounding box center [301, 21] width 18 height 12
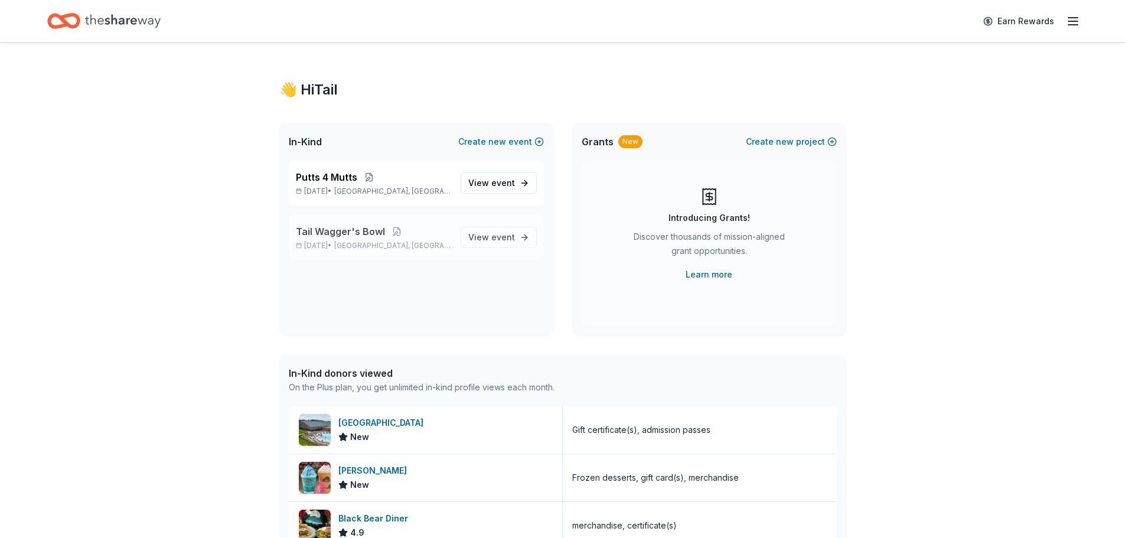
click at [363, 236] on span "Tail Wagger's Bowl" at bounding box center [340, 231] width 89 height 14
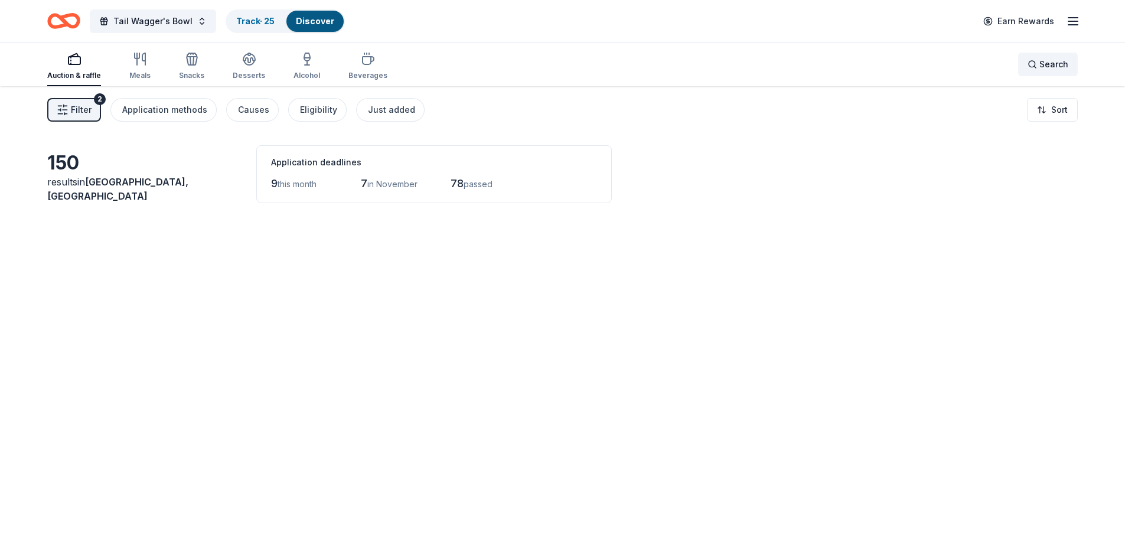
click at [1041, 67] on span "Search" at bounding box center [1054, 64] width 29 height 14
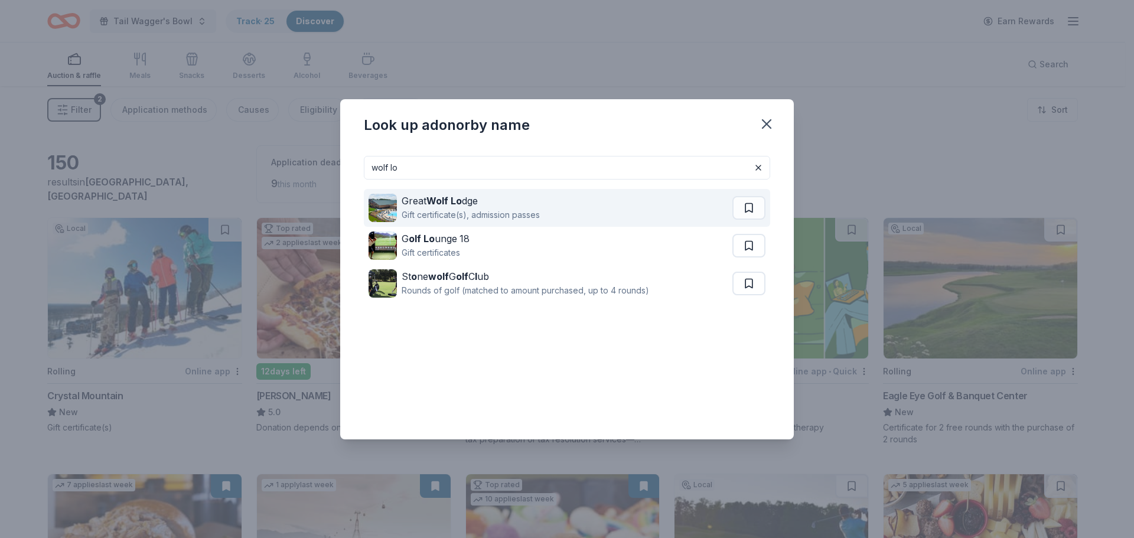
type input "wolf lo"
click at [440, 202] on strong "Wolf Lo" at bounding box center [443, 201] width 35 height 12
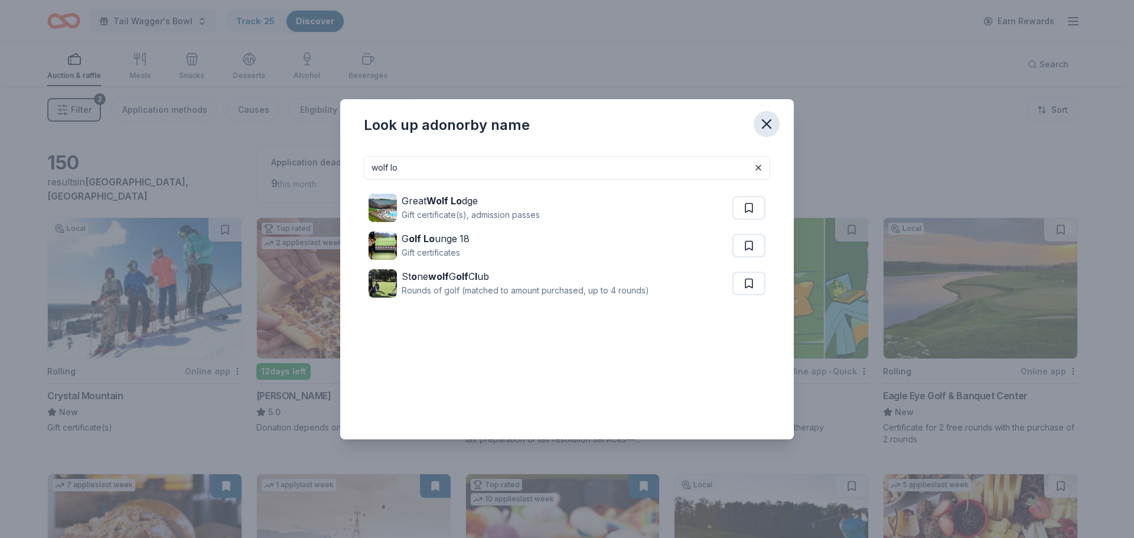
click at [770, 125] on icon "button" at bounding box center [766, 124] width 17 height 17
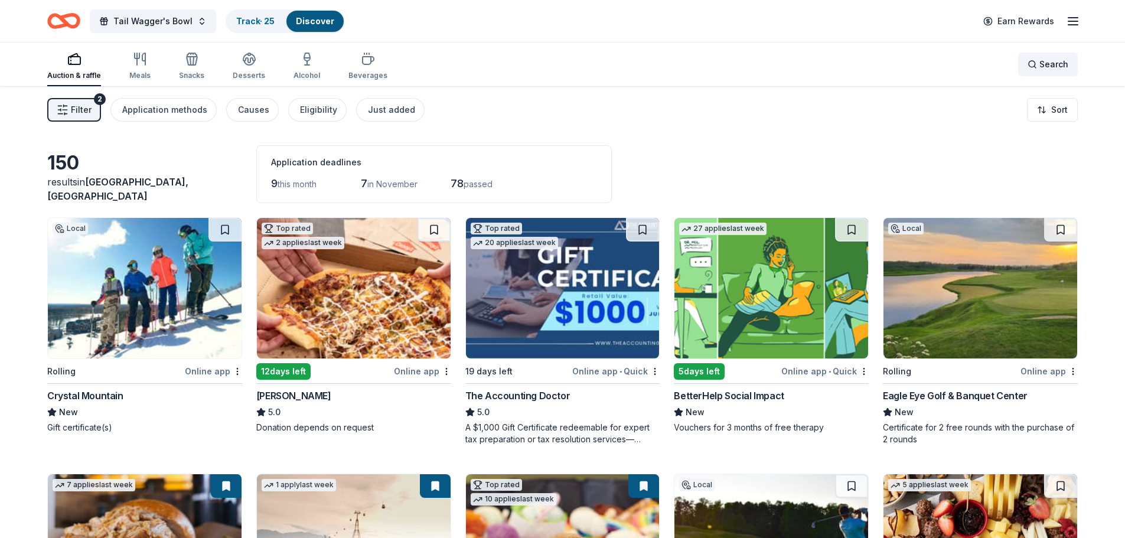
click at [1032, 68] on div "Search" at bounding box center [1048, 64] width 41 height 14
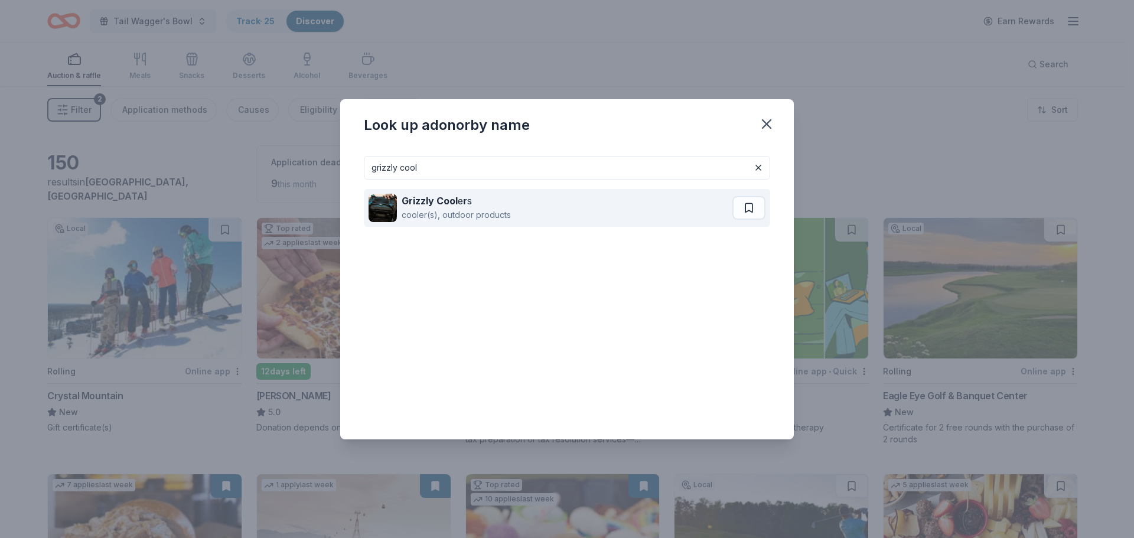
type input "grizzly cool"
click at [479, 205] on div "Grizzly Cool e r s" at bounding box center [456, 201] width 109 height 14
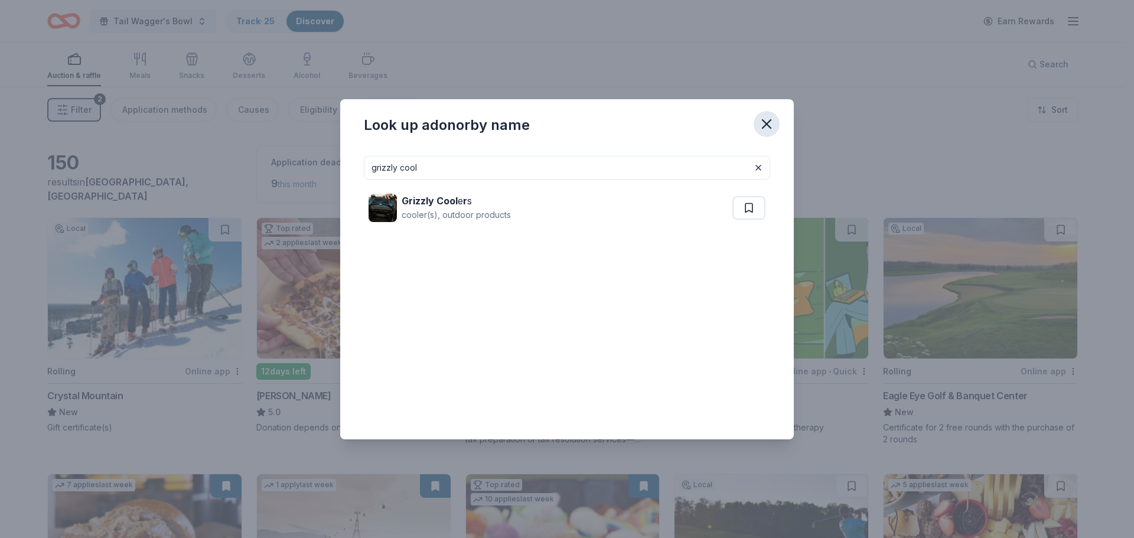
click at [769, 126] on icon "button" at bounding box center [767, 124] width 8 height 8
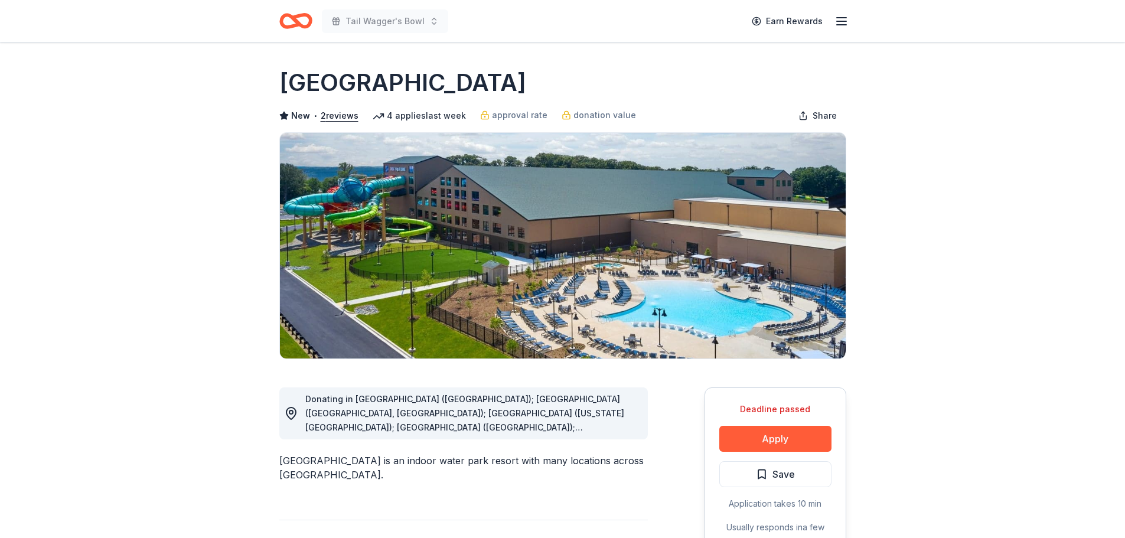
click at [297, 17] on icon "Home" at bounding box center [301, 21] width 18 height 12
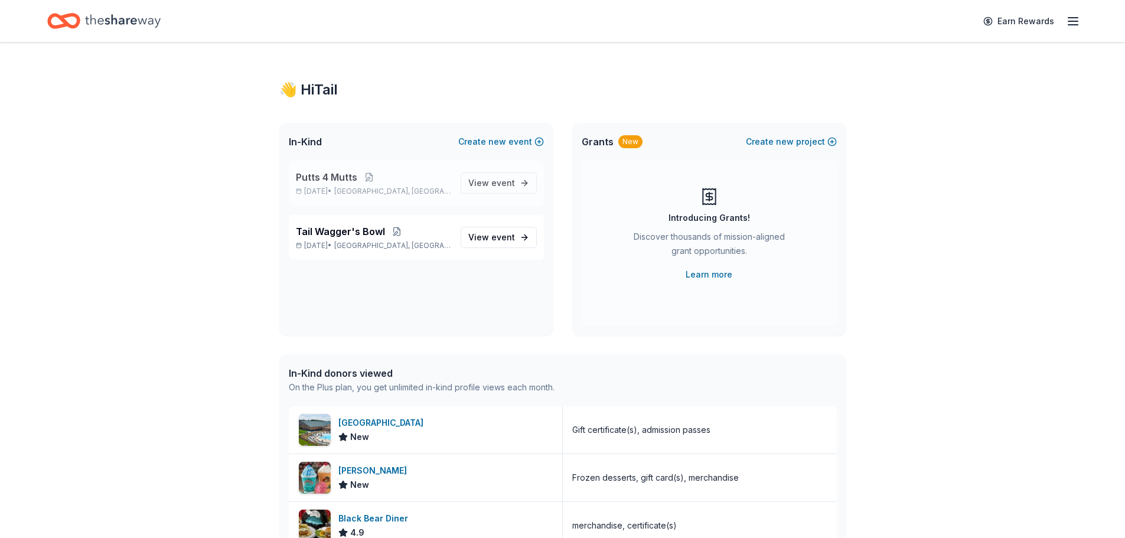
click at [380, 191] on span "Livonia, MI" at bounding box center [392, 191] width 116 height 9
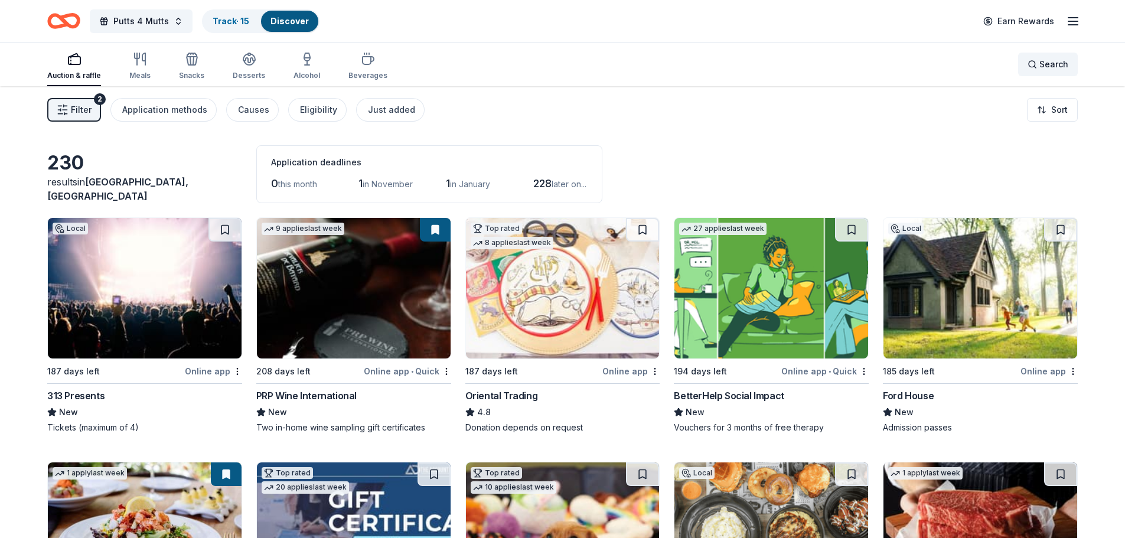
click at [1052, 63] on span "Search" at bounding box center [1054, 64] width 29 height 14
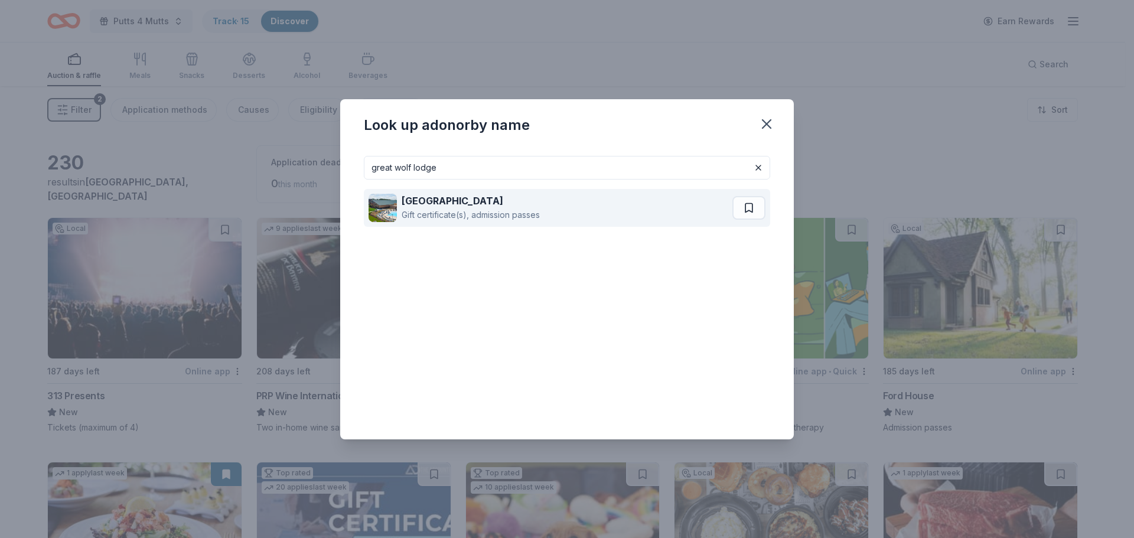
type input "great wolf lodge"
click at [447, 199] on strong "[GEOGRAPHIC_DATA]" at bounding box center [453, 201] width 102 height 12
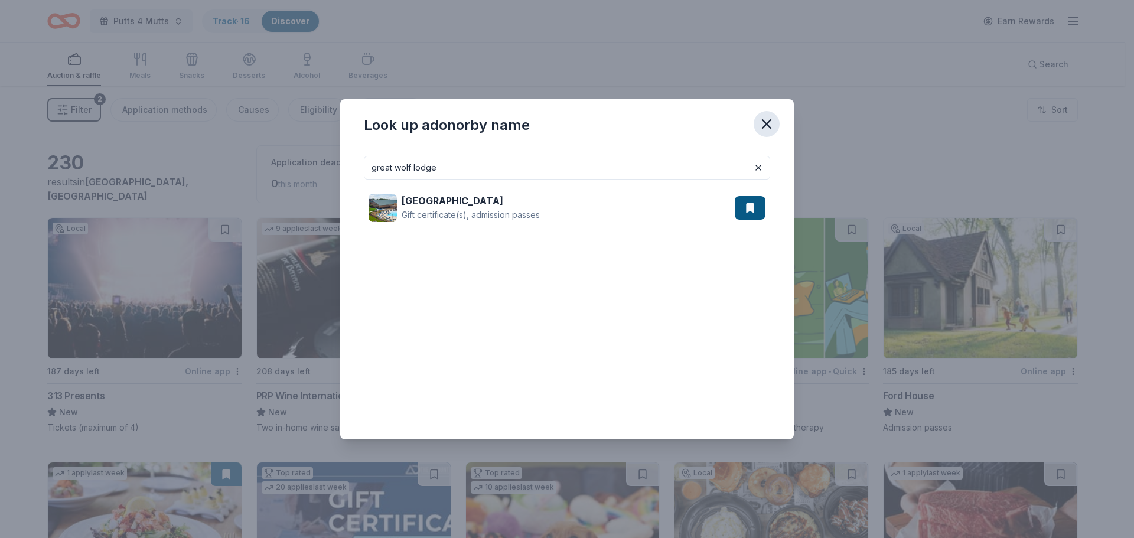
click at [763, 120] on icon "button" at bounding box center [767, 124] width 8 height 8
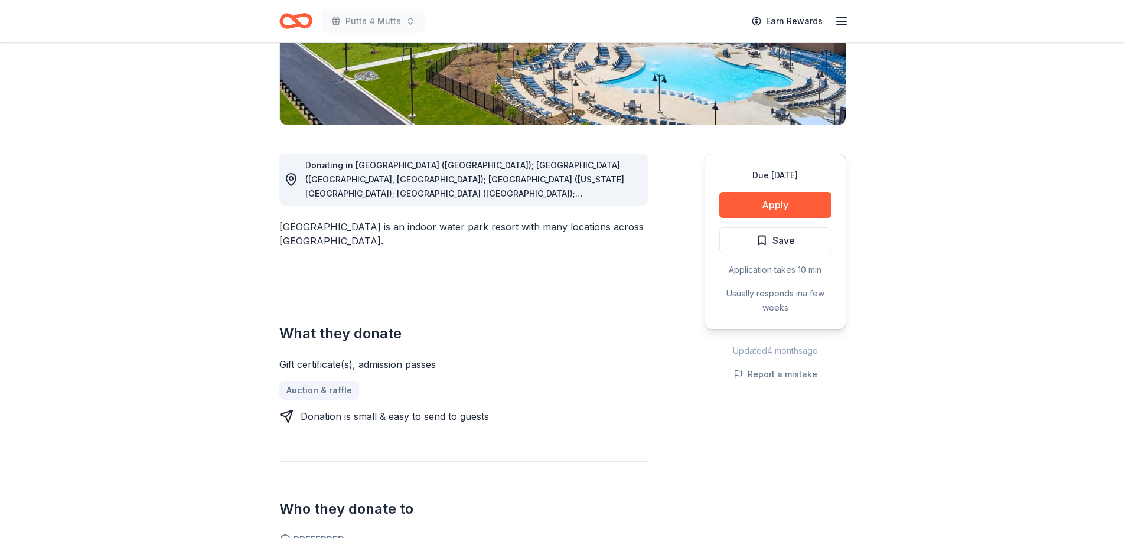
scroll to position [236, 0]
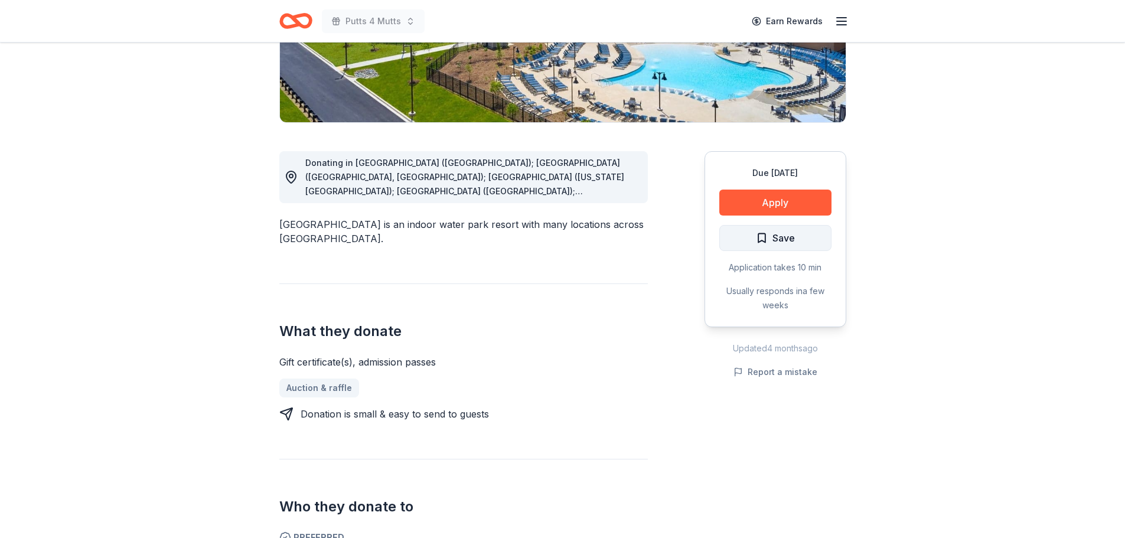
click at [803, 247] on button "Save" at bounding box center [775, 238] width 112 height 26
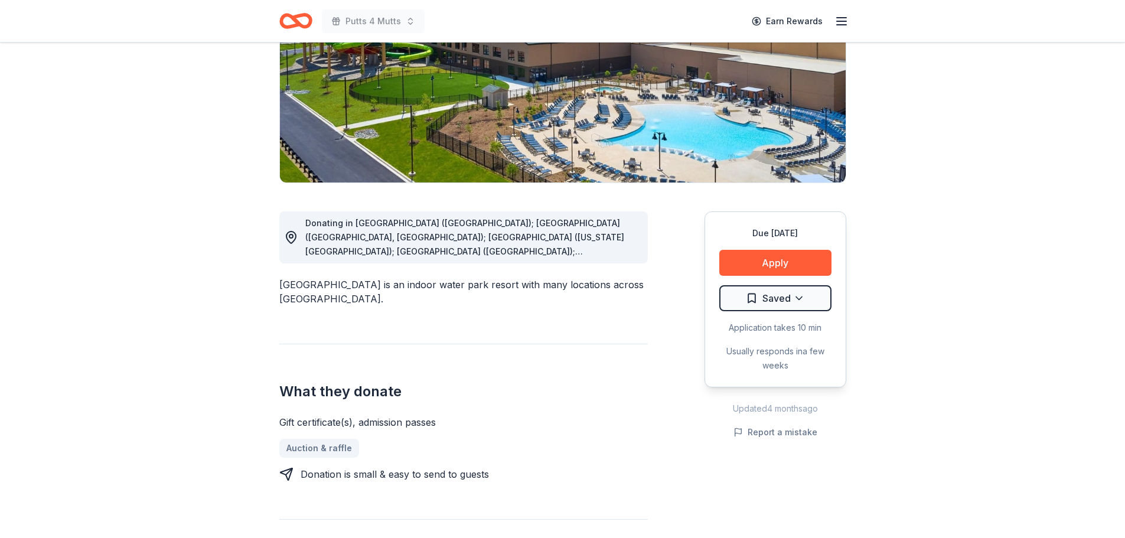
scroll to position [118, 0]
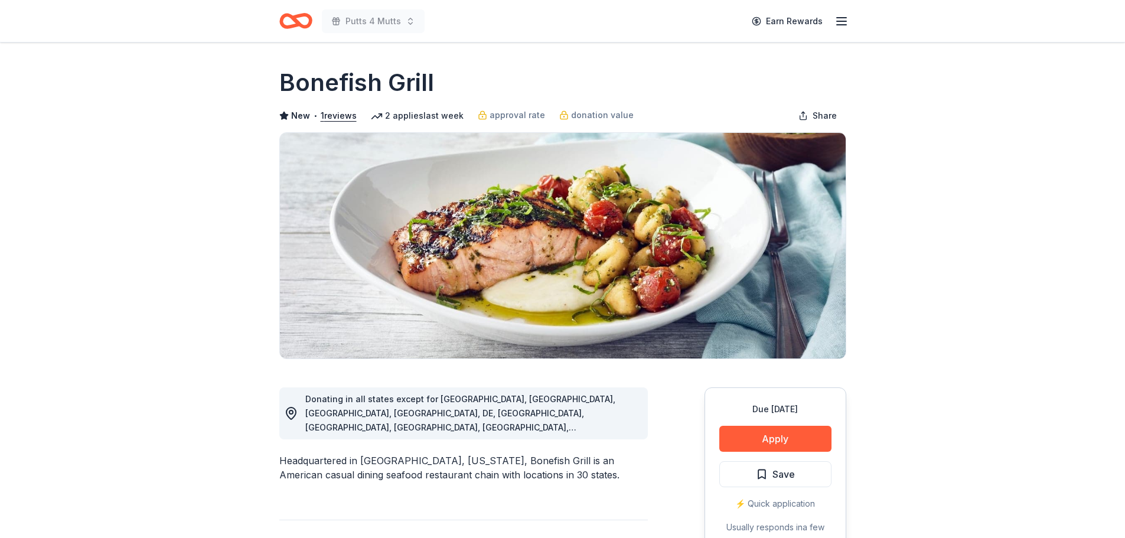
scroll to position [59, 0]
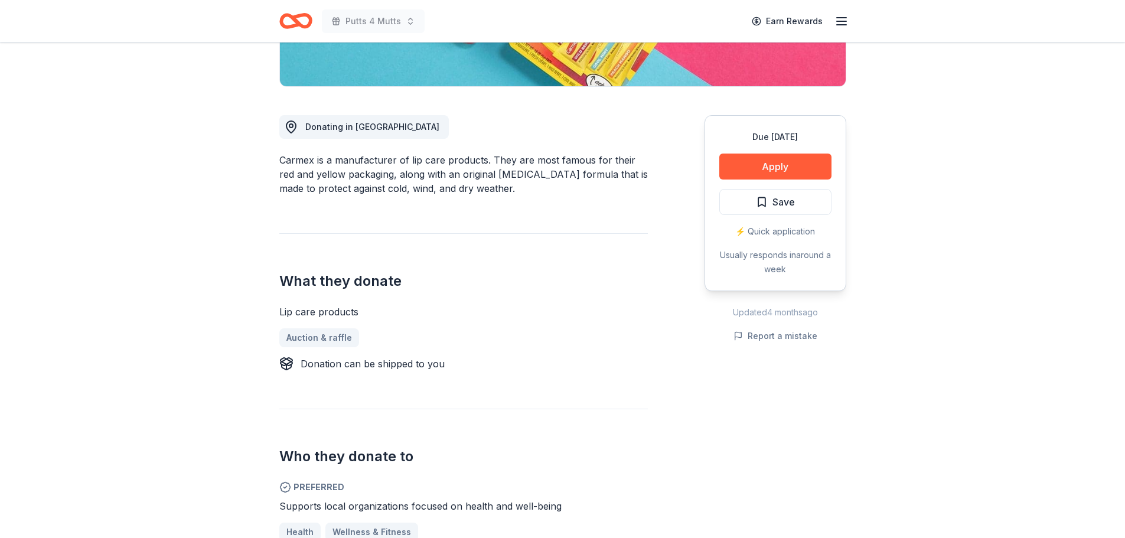
scroll to position [295, 0]
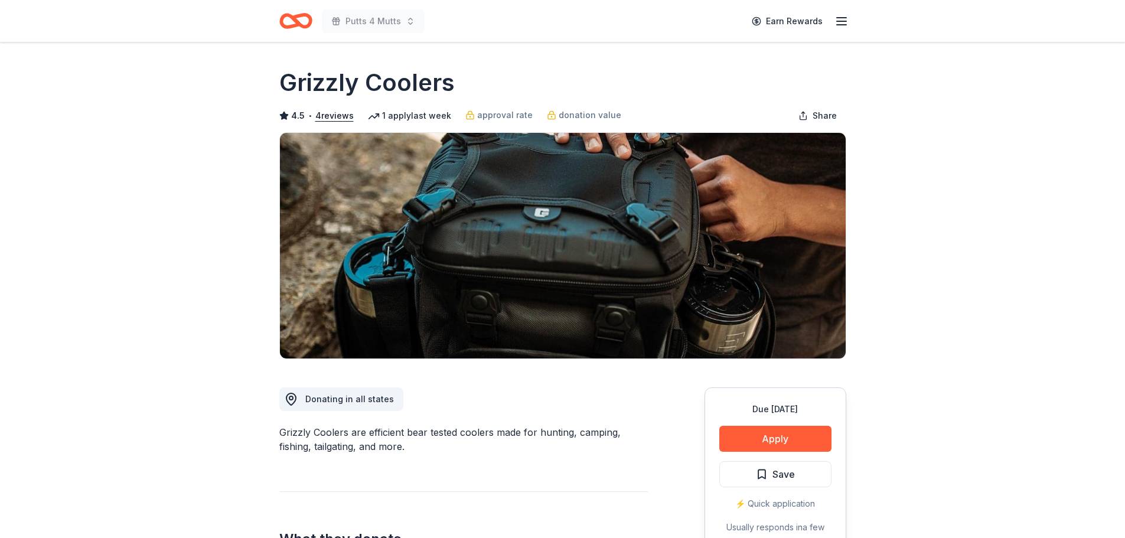
drag, startPoint x: 458, startPoint y: 87, endPoint x: 329, endPoint y: 85, distance: 129.4
click at [329, 85] on div "Grizzly Coolers" at bounding box center [562, 82] width 567 height 33
click at [797, 470] on button "Save" at bounding box center [775, 474] width 112 height 26
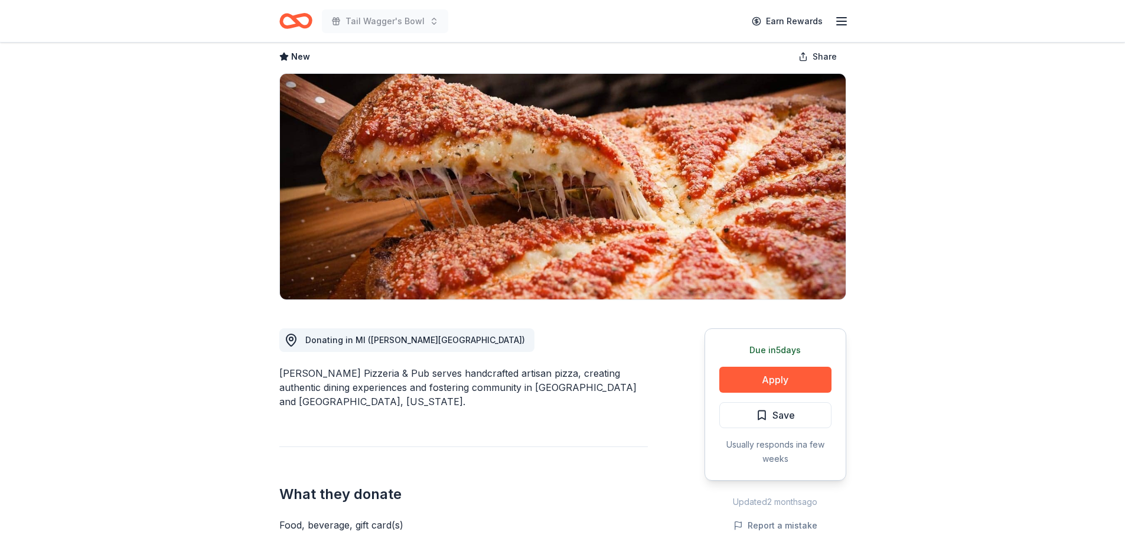
scroll to position [118, 0]
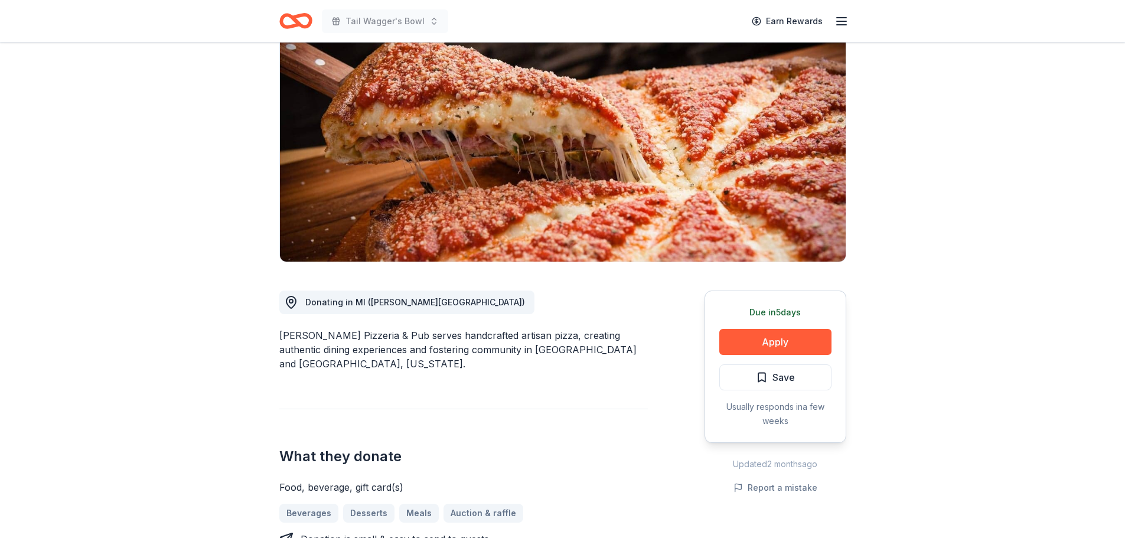
scroll to position [118, 0]
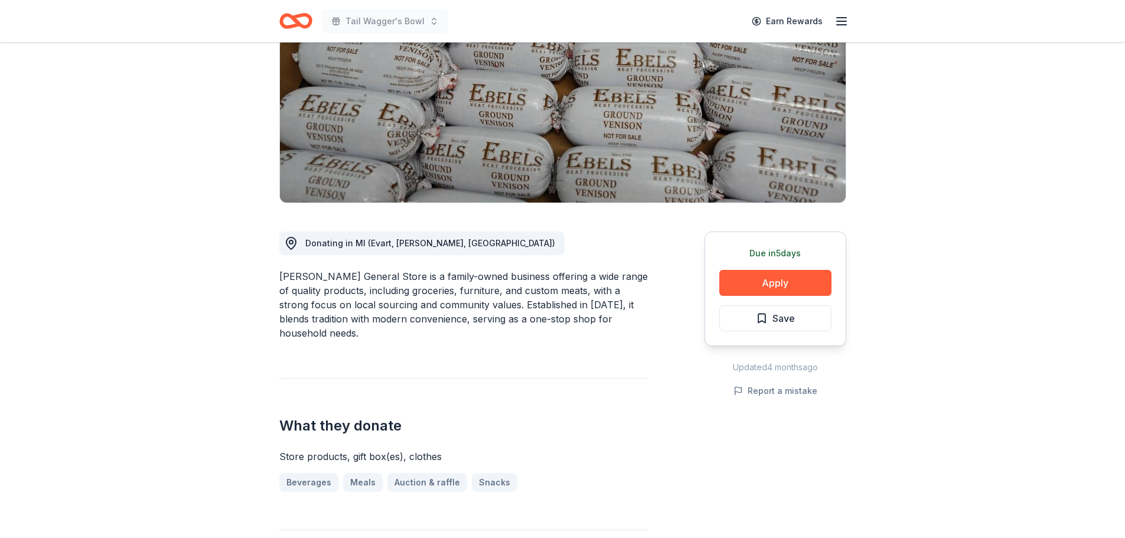
scroll to position [177, 0]
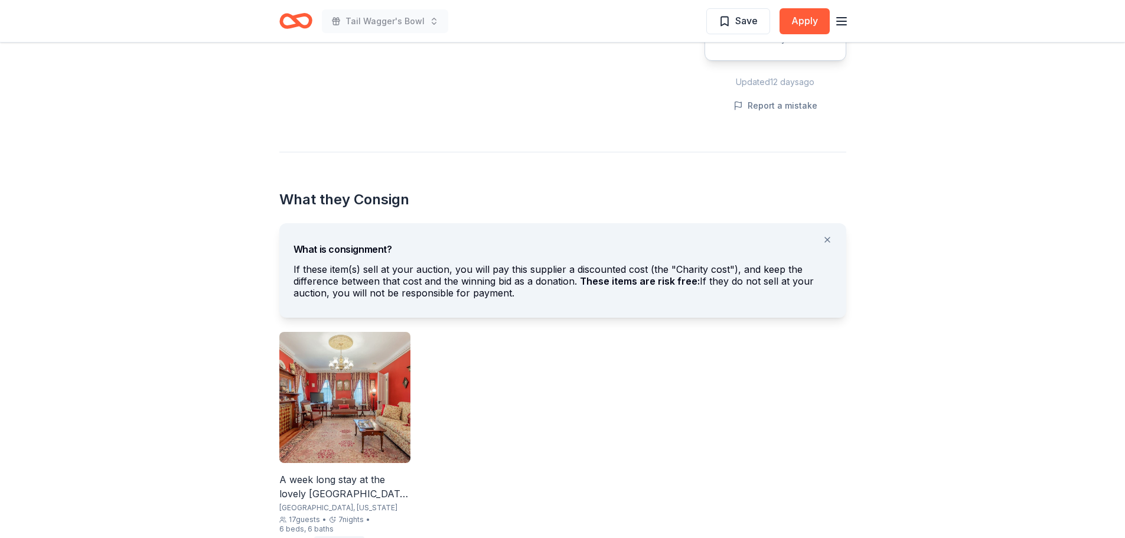
scroll to position [532, 0]
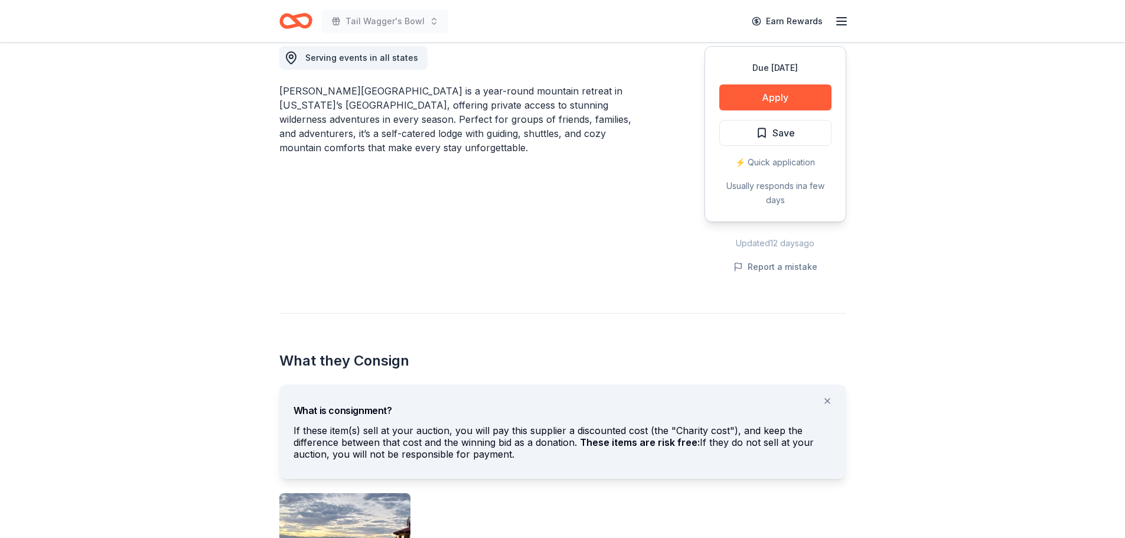
scroll to position [413, 0]
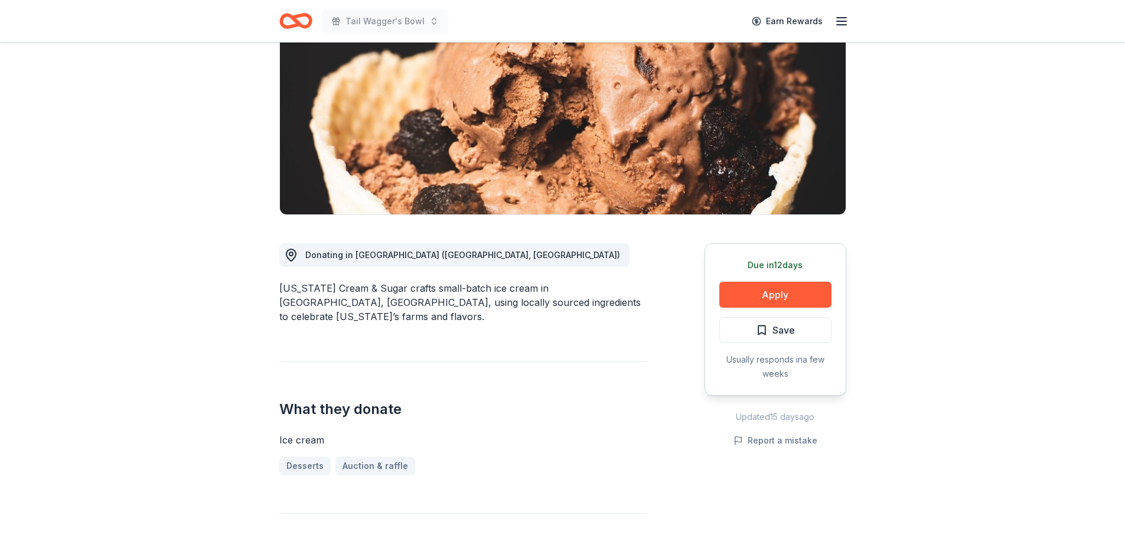
scroll to position [177, 0]
